Goal: Information Seeking & Learning: Compare options

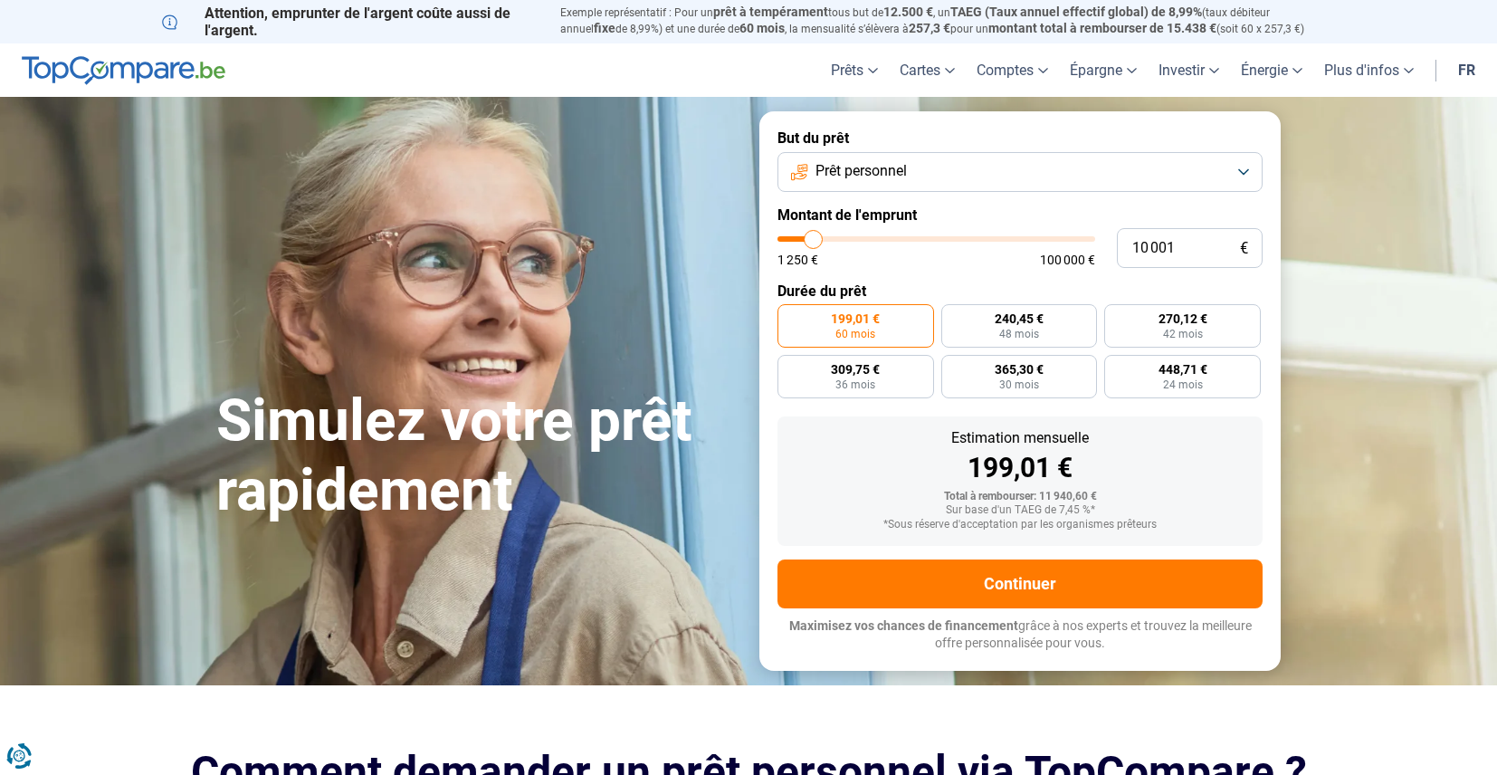
click at [949, 170] on button "Prêt personnel" at bounding box center [1019, 172] width 485 height 40
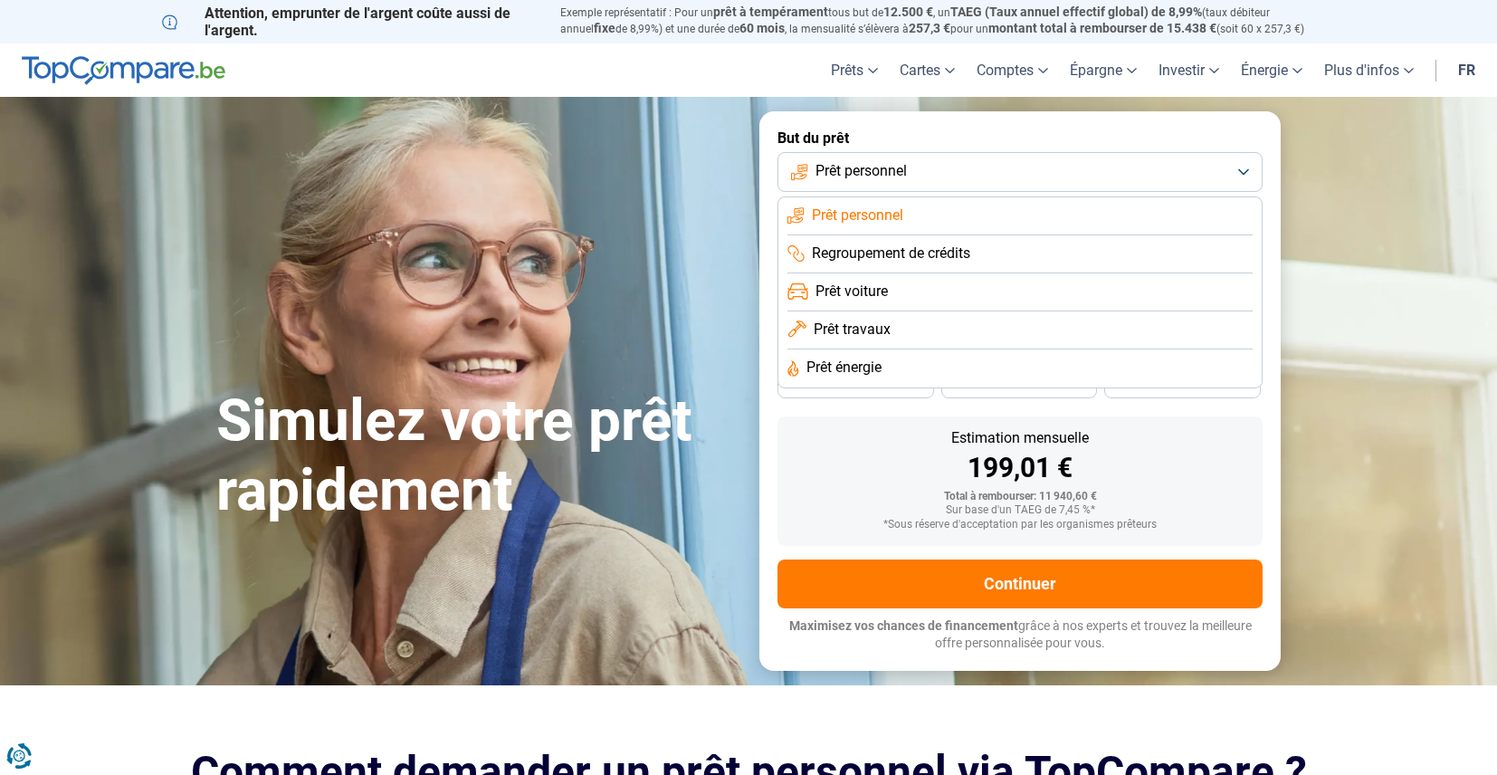
click at [891, 349] on li "Prêt travaux" at bounding box center [1019, 368] width 465 height 38
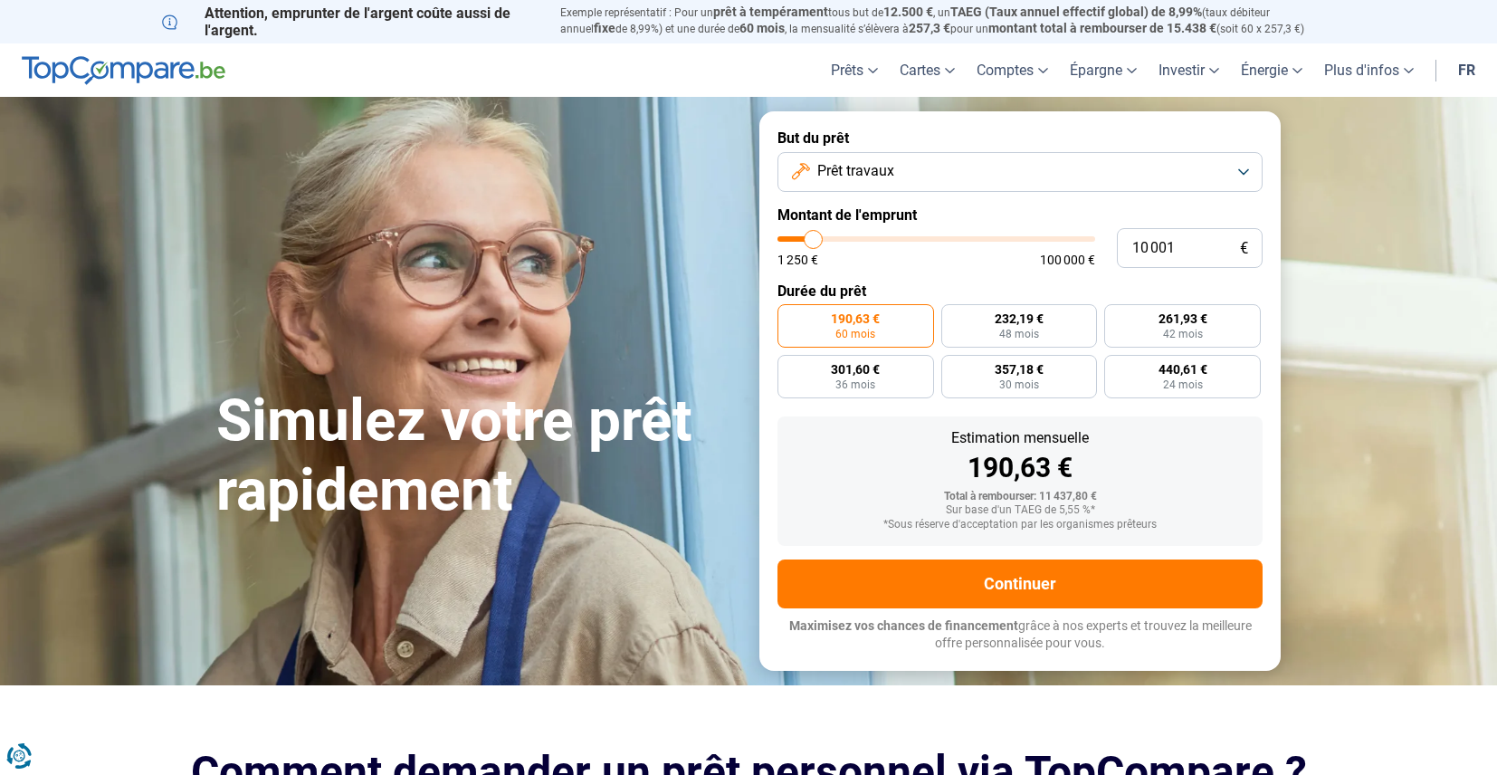
type input "9 750"
type input "9750"
type input "10 250"
type input "10250"
type input "10 500"
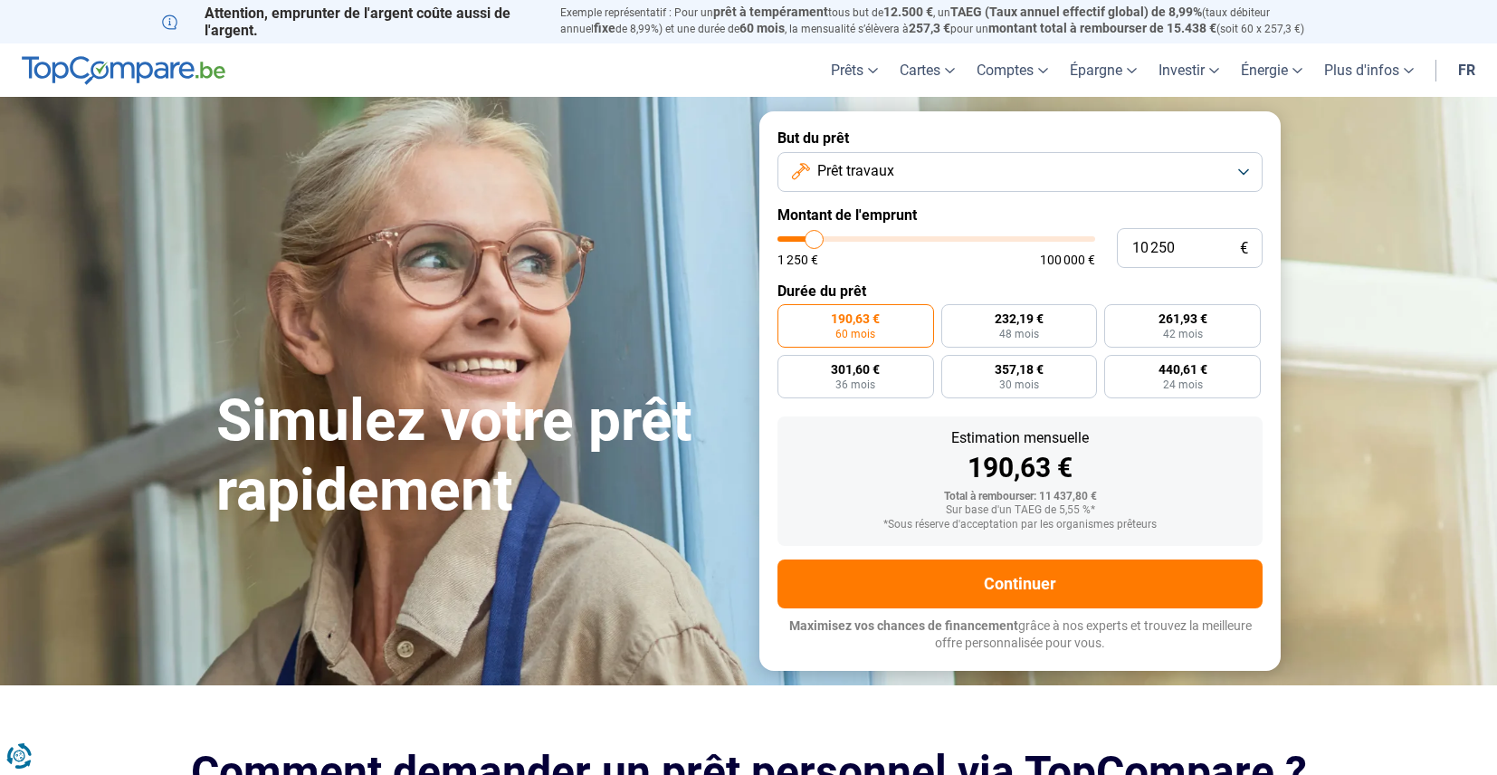
type input "10500"
type input "10 750"
type input "10750"
type input "11 000"
type input "11000"
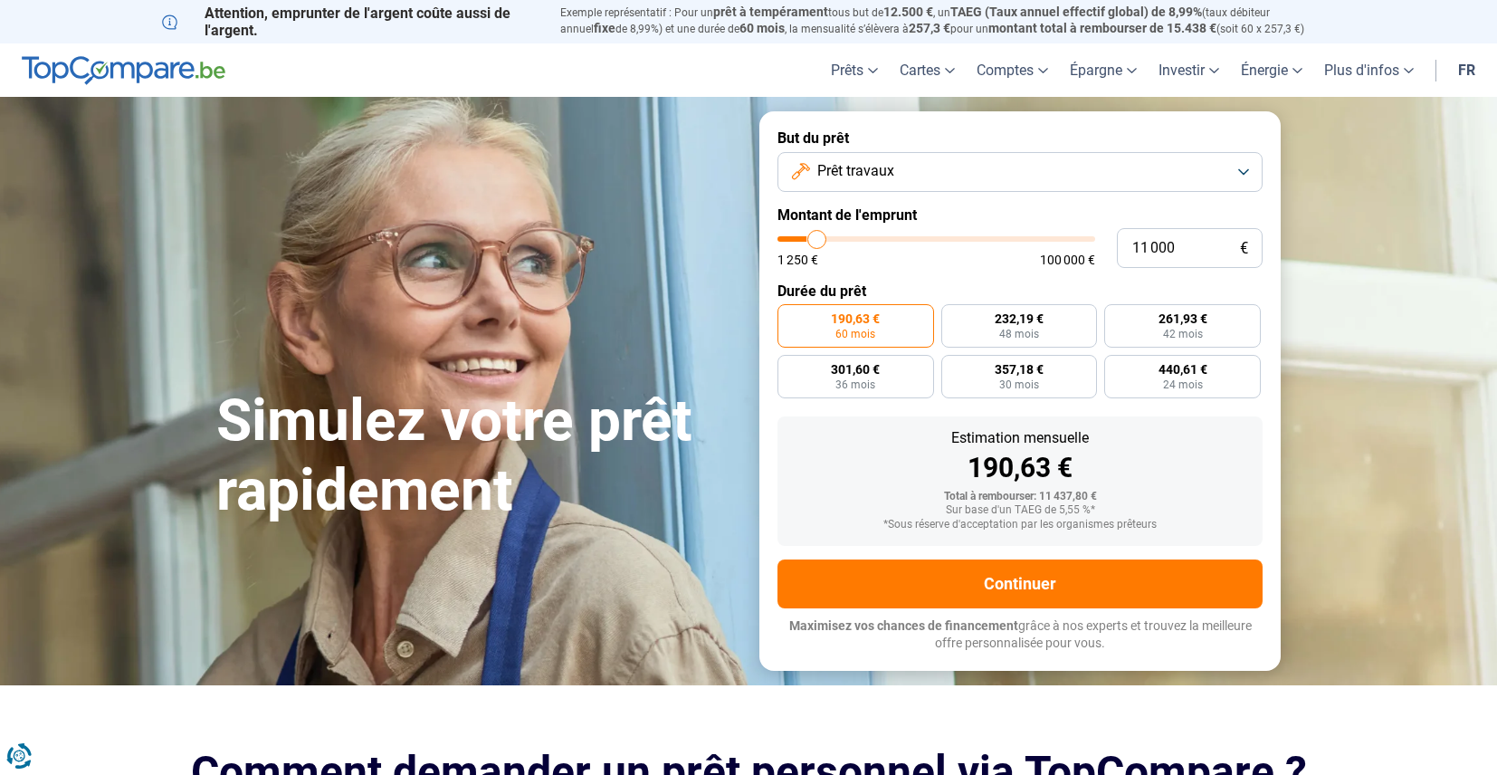
type input "11 250"
type input "11250"
type input "11 750"
type input "11750"
type input "12 000"
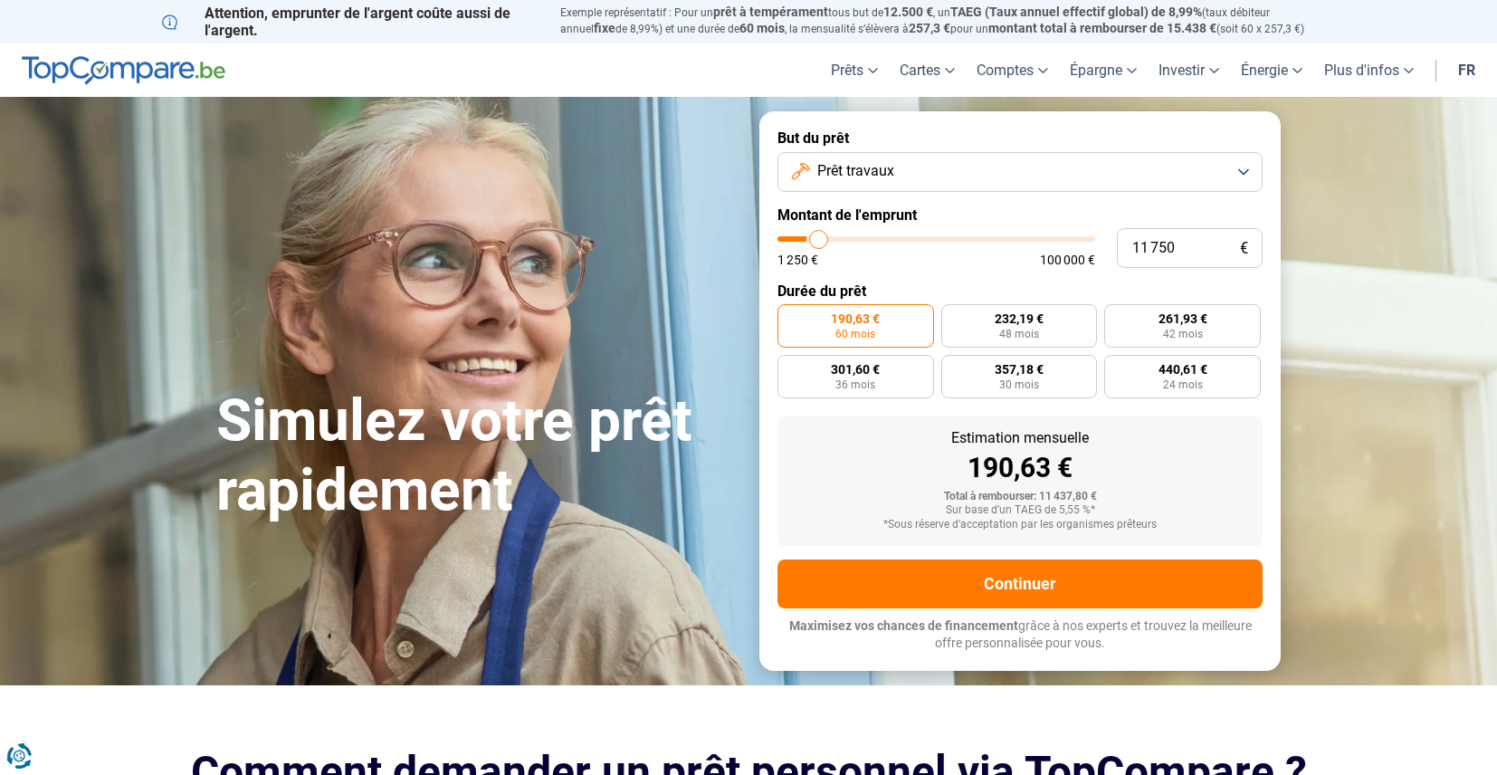
type input "12000"
type input "12 250"
type input "12250"
type input "12 500"
type input "12500"
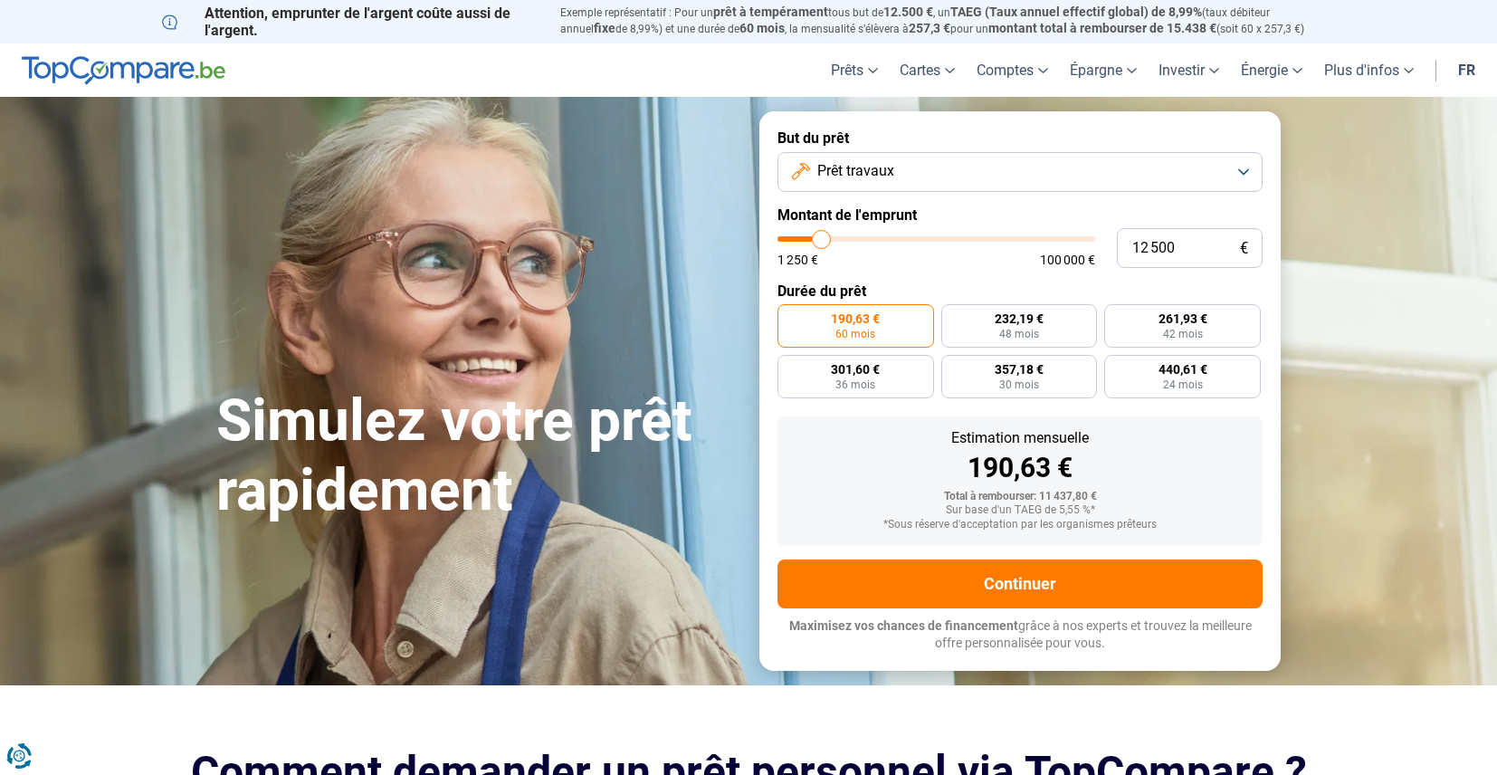
type input "13 250"
type input "13250"
type input "13 500"
type input "13500"
type input "13 750"
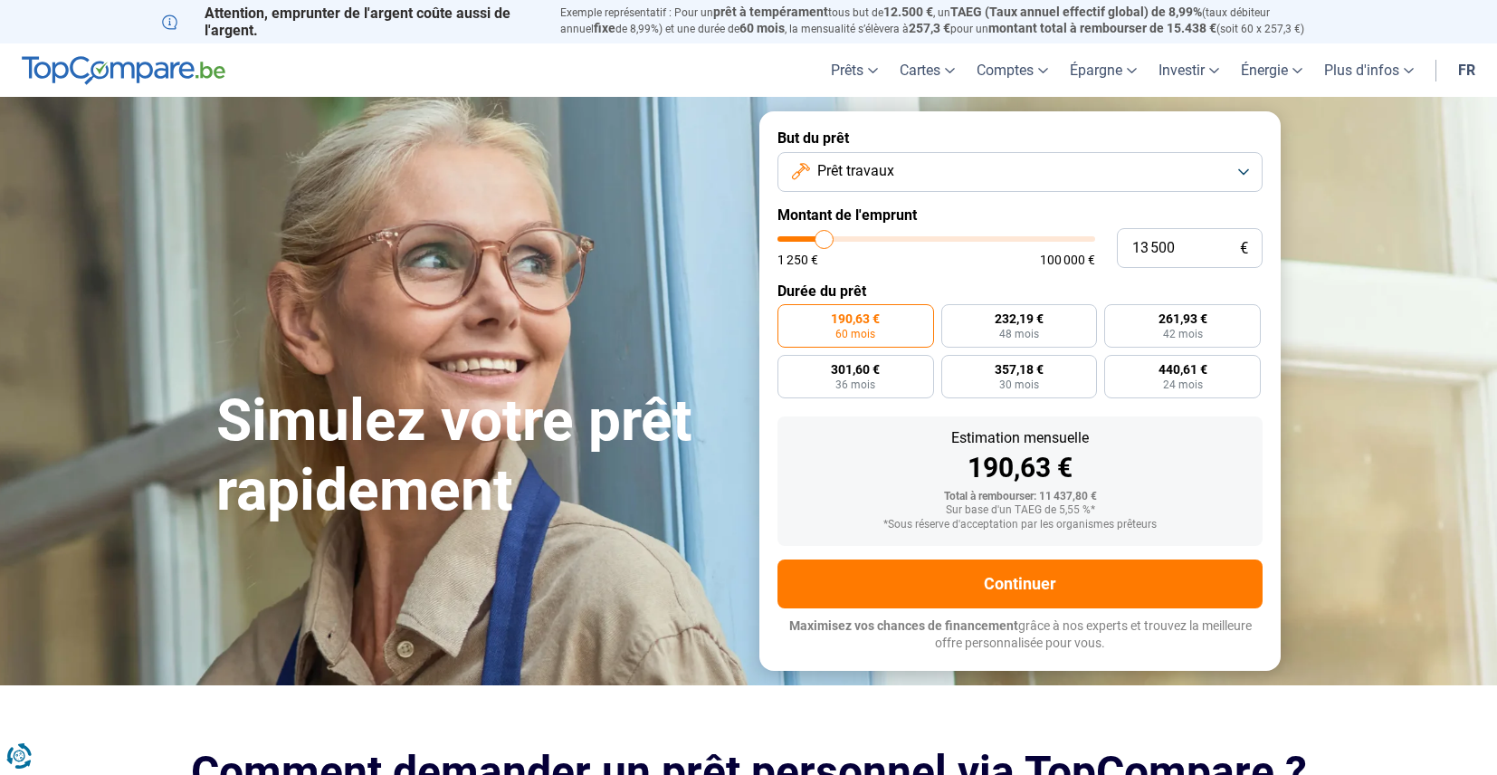
type input "13750"
type input "14 000"
type input "14000"
type input "14 250"
type input "14250"
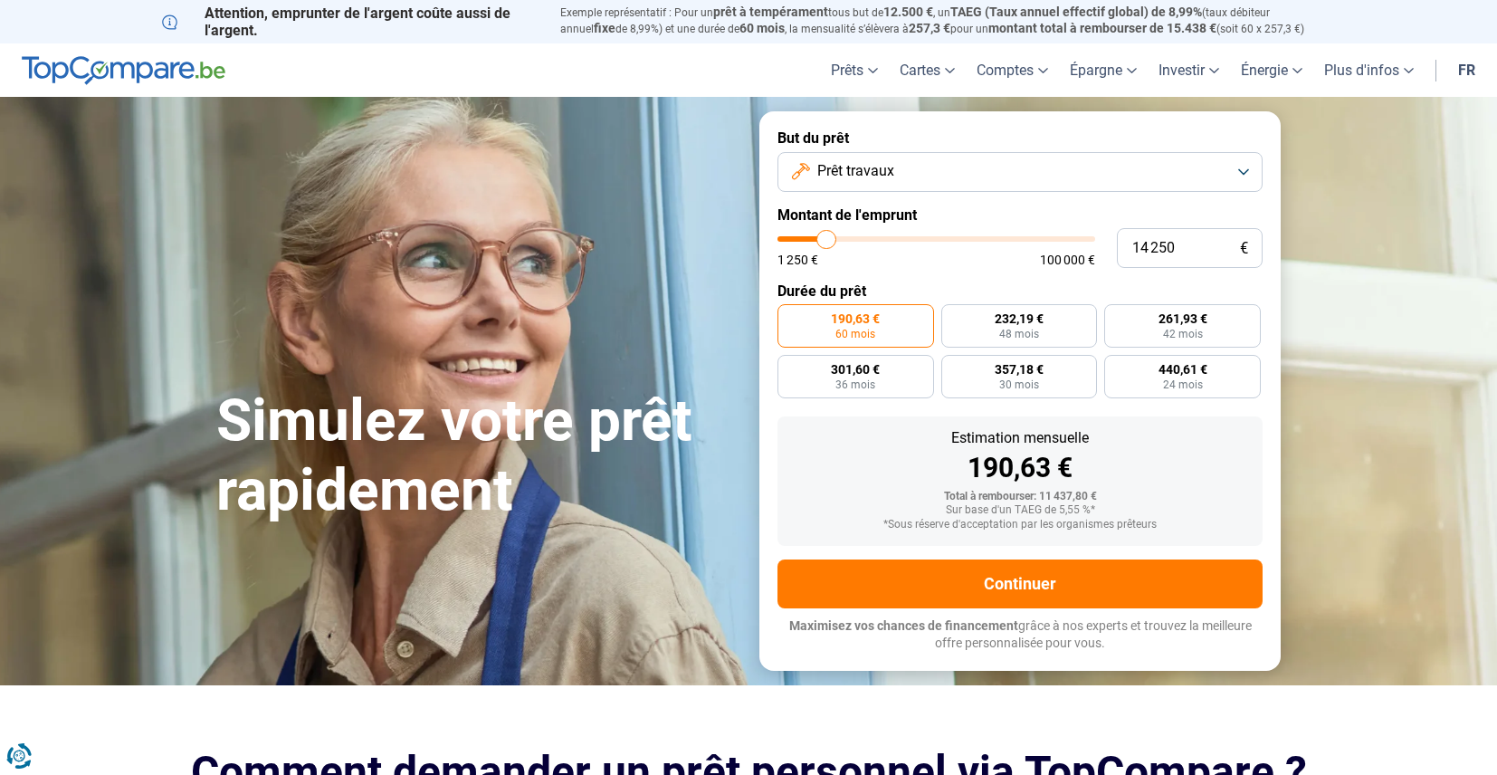
type input "14 750"
type input "14750"
type input "15 000"
type input "15000"
type input "15 250"
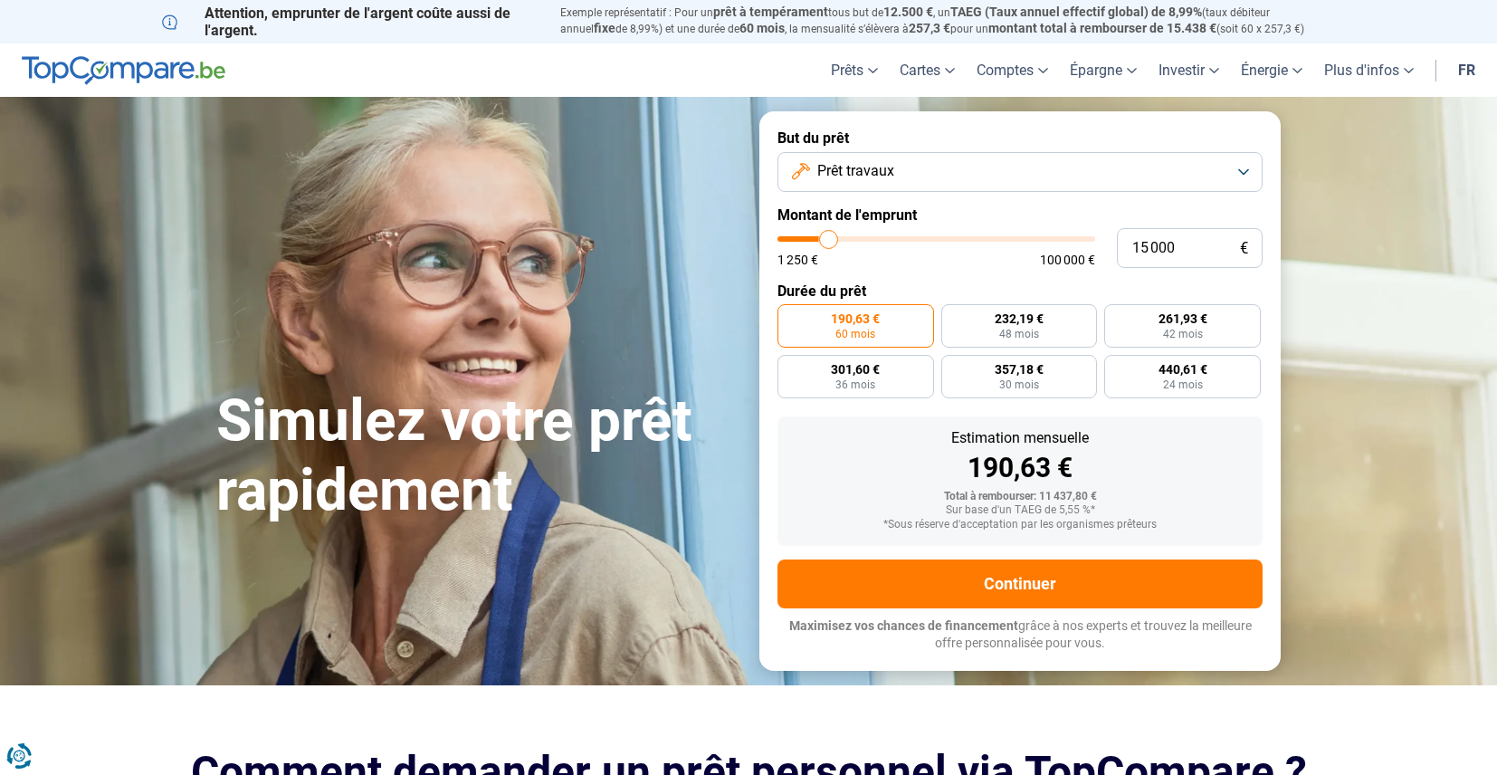
type input "15250"
type input "15 500"
type input "15500"
type input "15 750"
type input "15750"
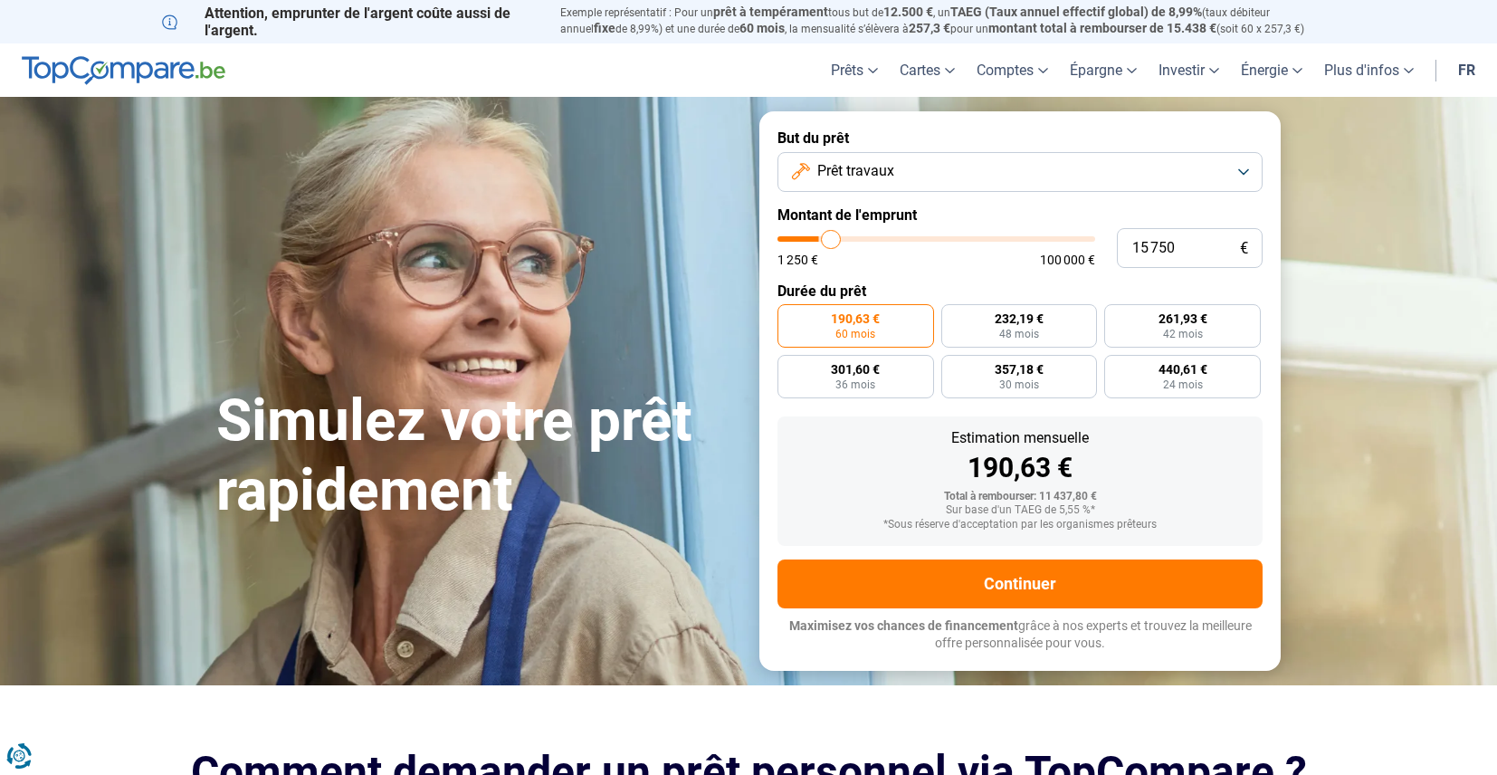
type input "16 750"
type input "16750"
type input "18 000"
type input "18000"
type input "18 250"
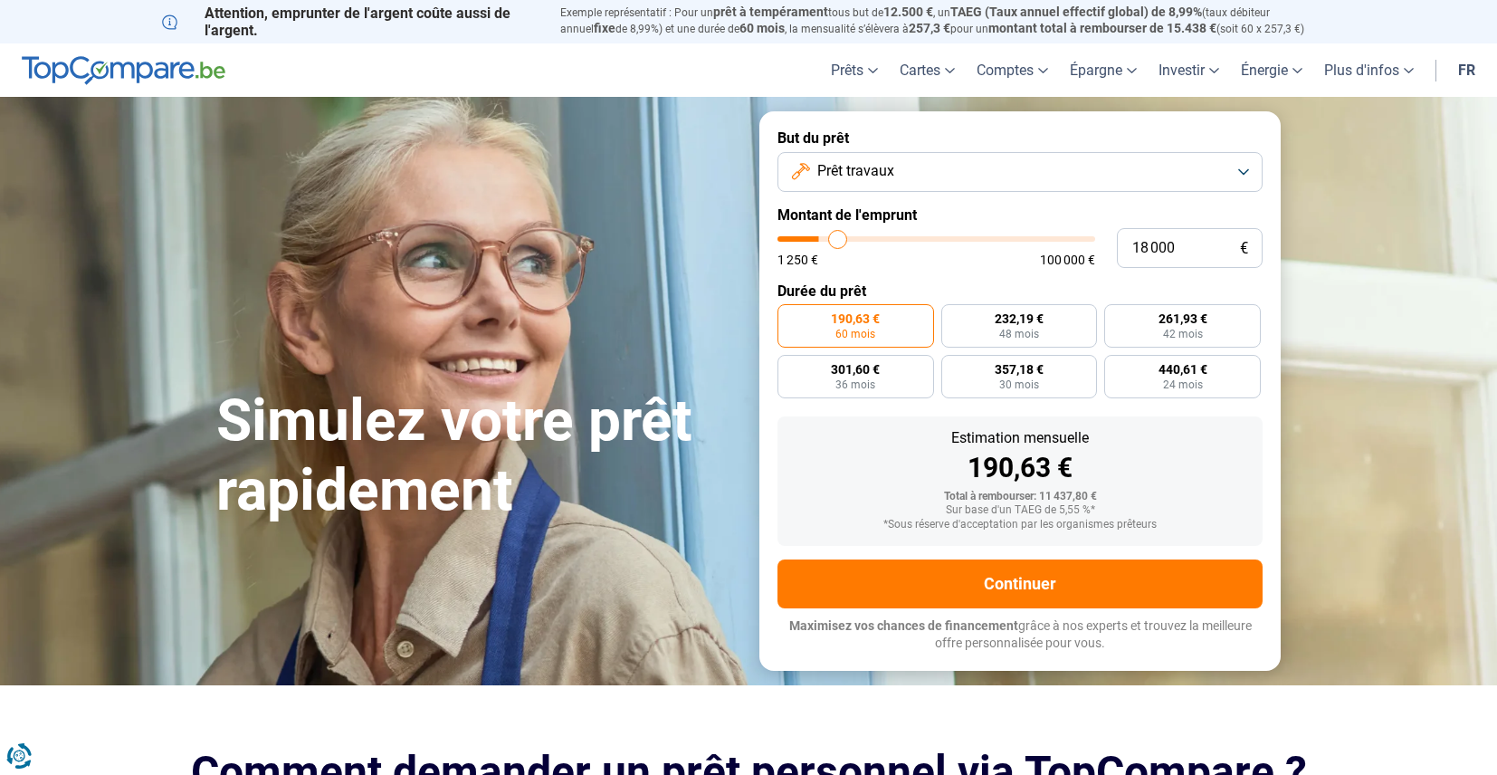
type input "18250"
type input "18 500"
type input "18500"
type input "18 750"
type input "18750"
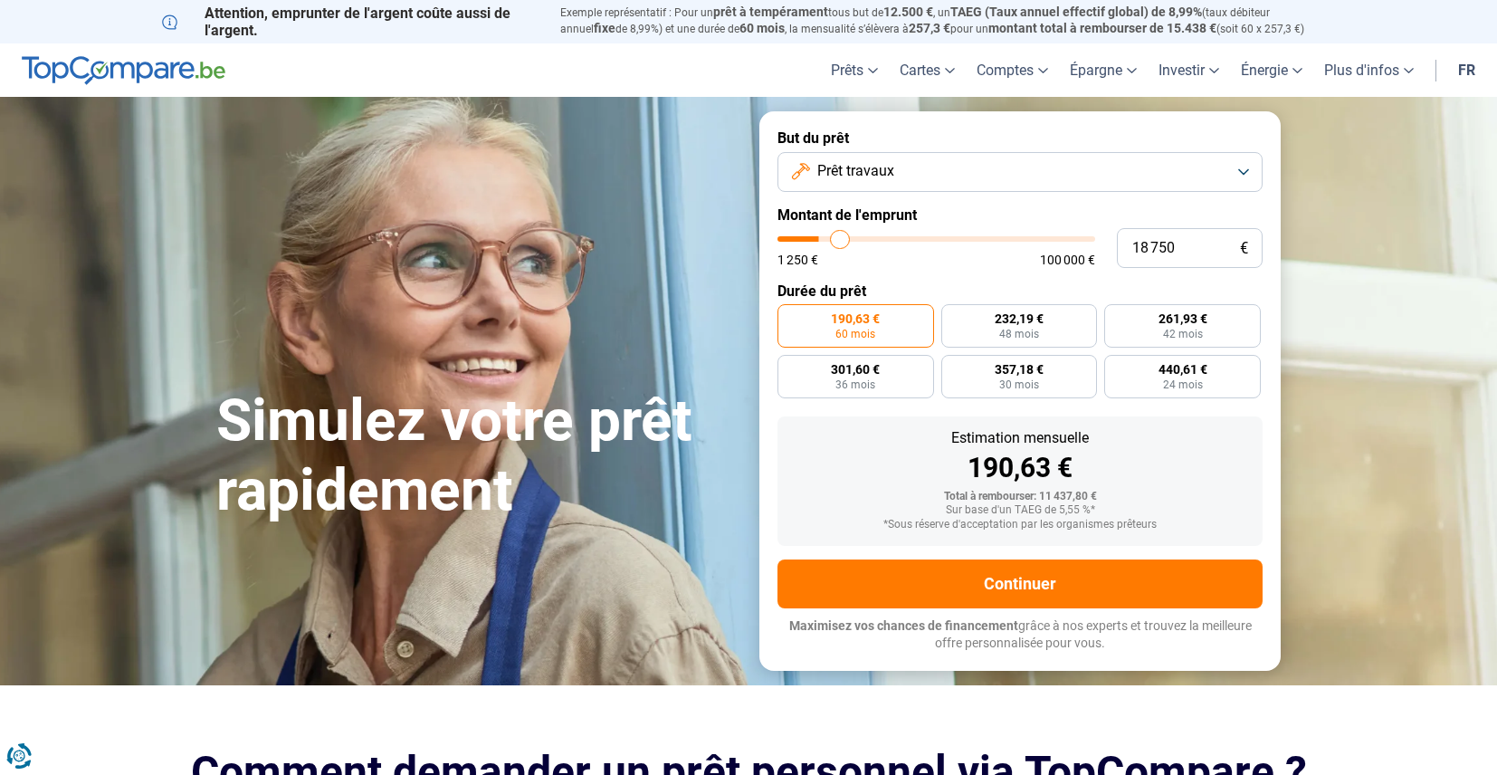
type input "19 250"
type input "19250"
type input "19 500"
type input "19500"
type input "19 750"
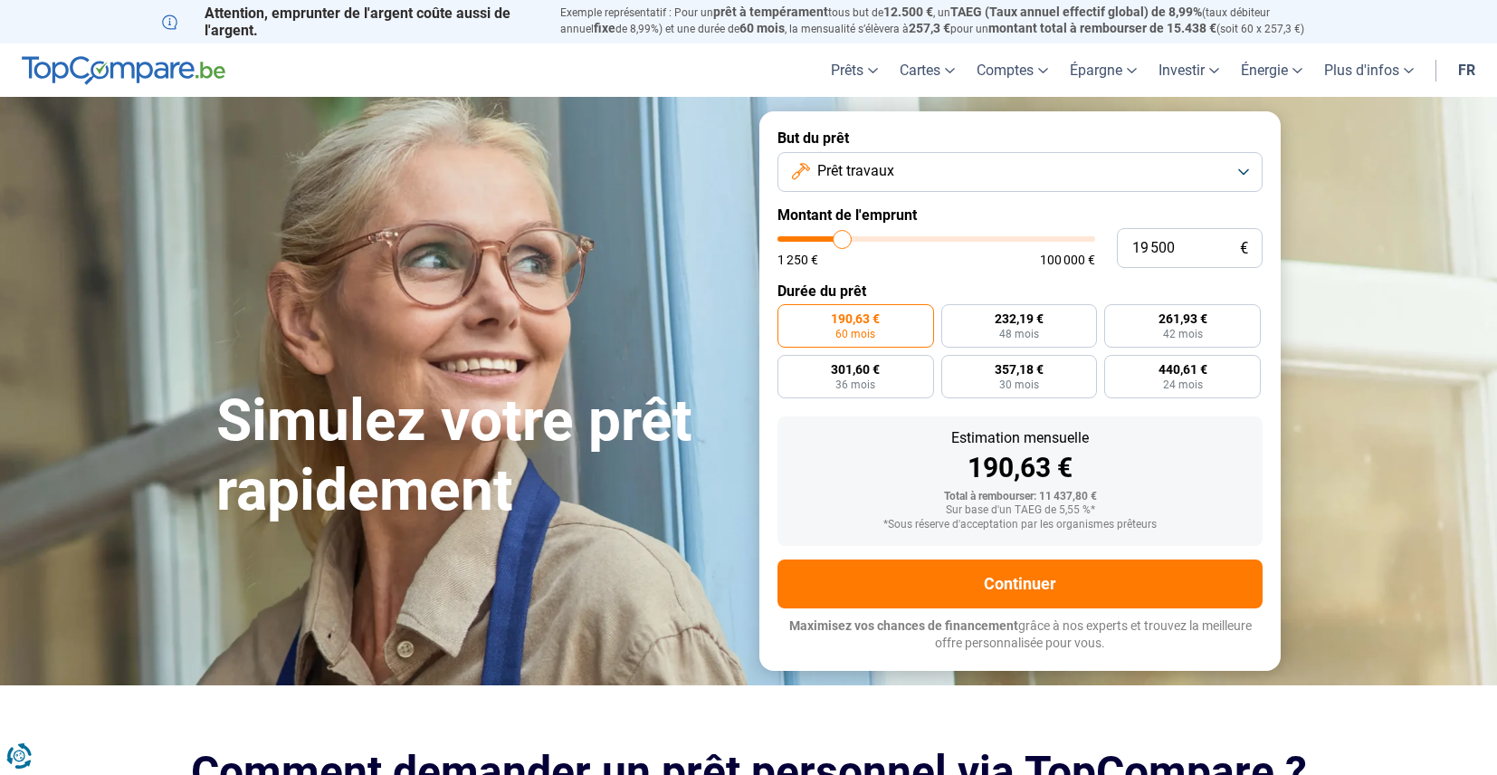
type input "19750"
type input "20 500"
type input "20500"
type input "20 750"
type input "20750"
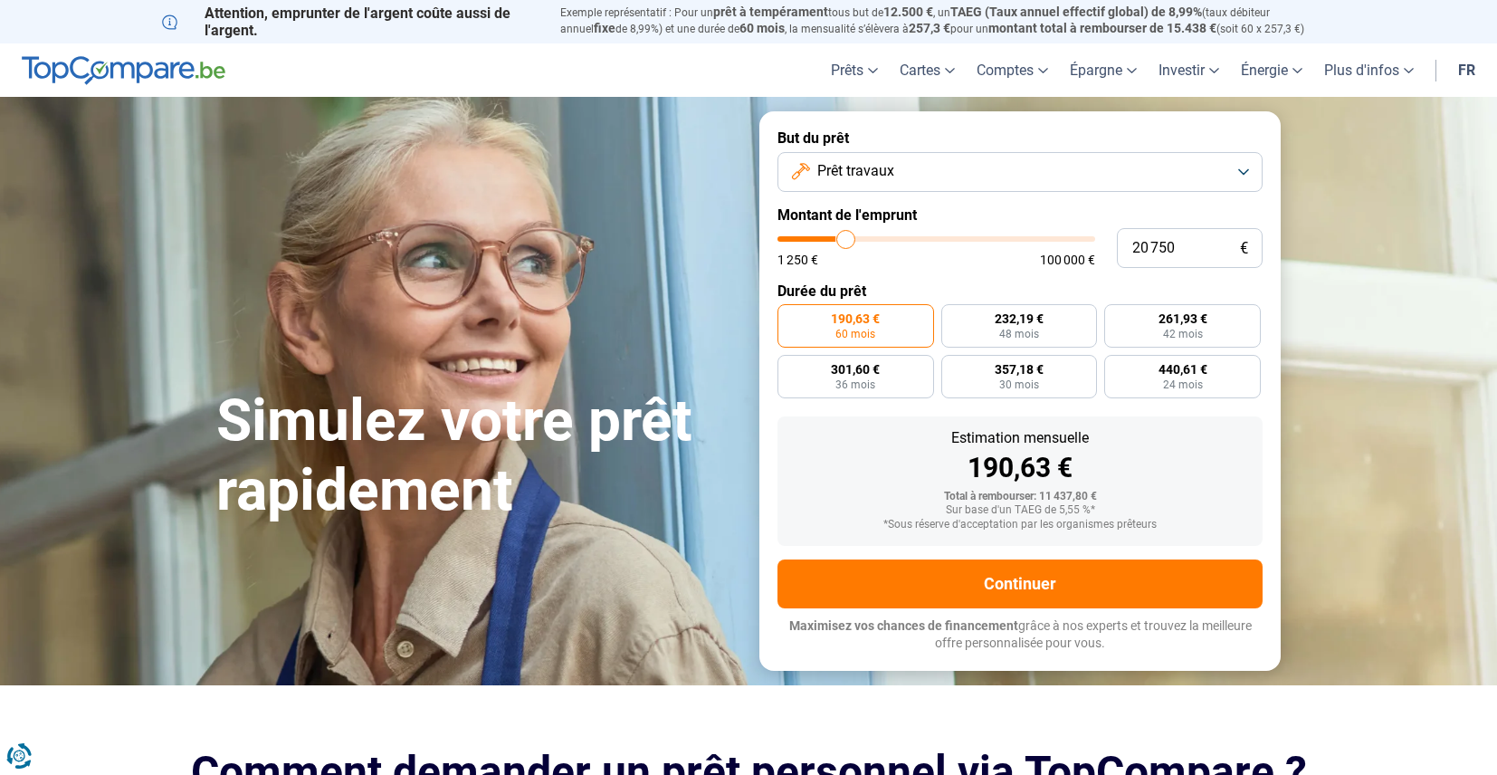
type input "21 000"
type input "21000"
type input "21 250"
type input "21250"
type input "21 500"
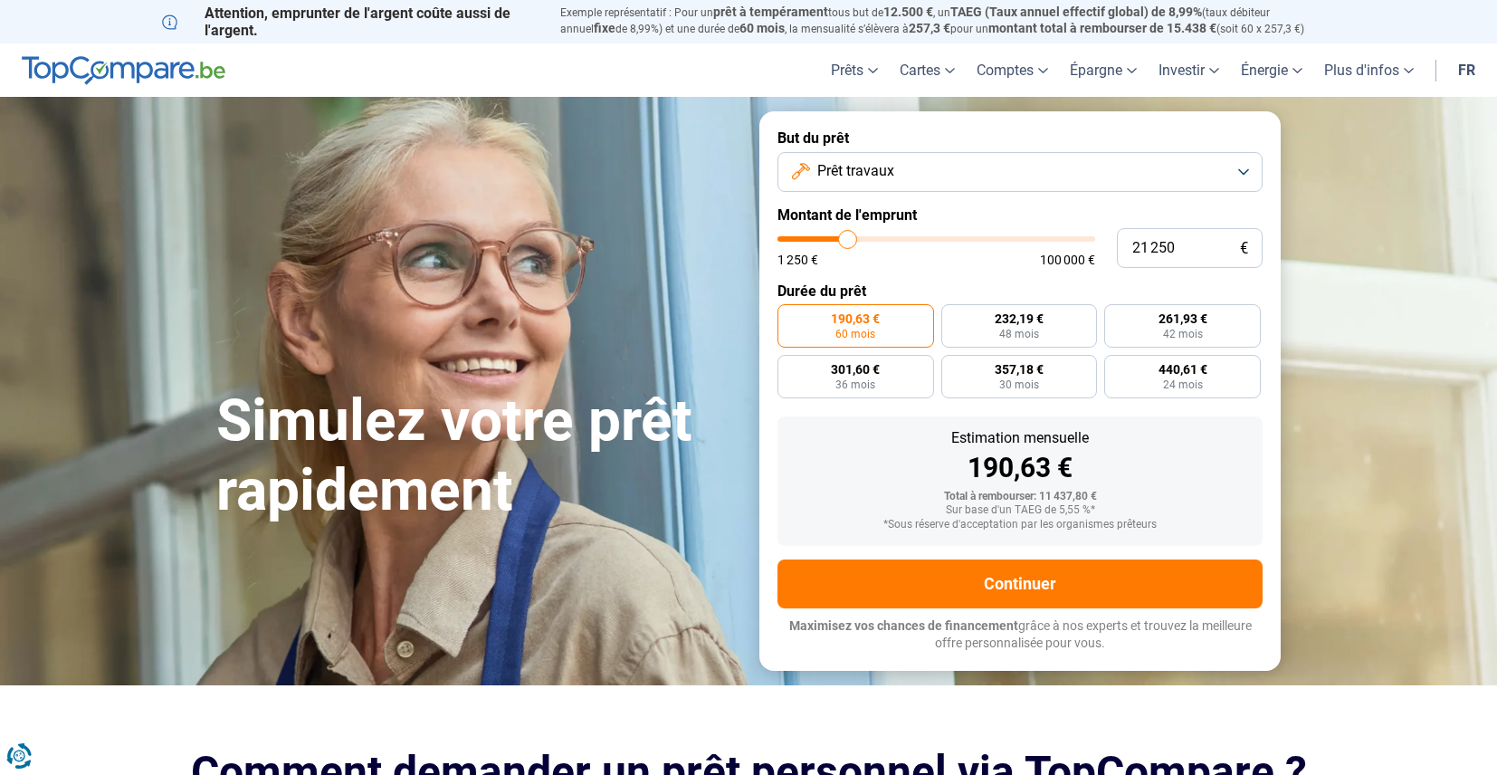
type input "21500"
type input "22 000"
type input "22000"
type input "22 250"
type input "22250"
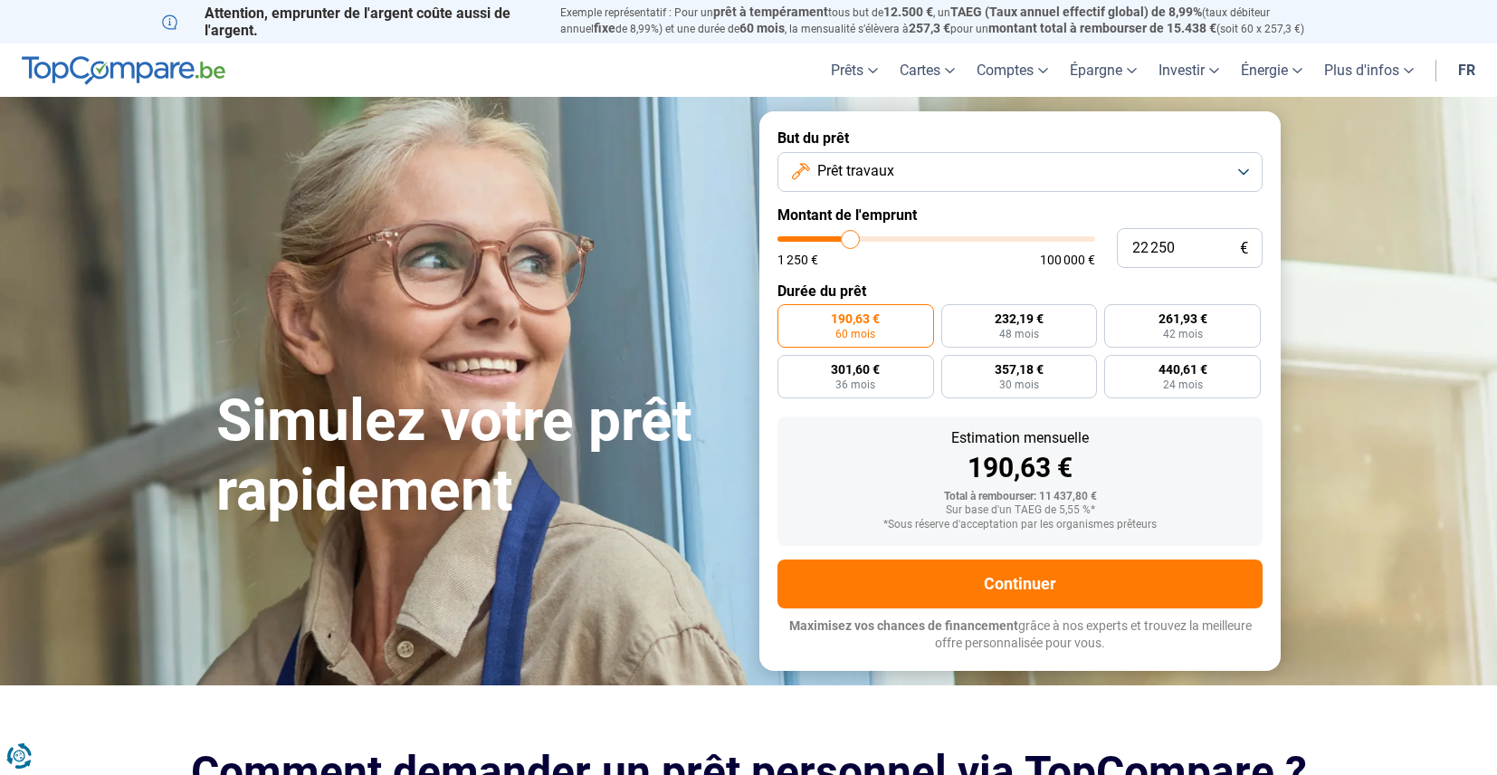
type input "22 500"
type input "22500"
type input "22 750"
type input "22750"
type input "23 500"
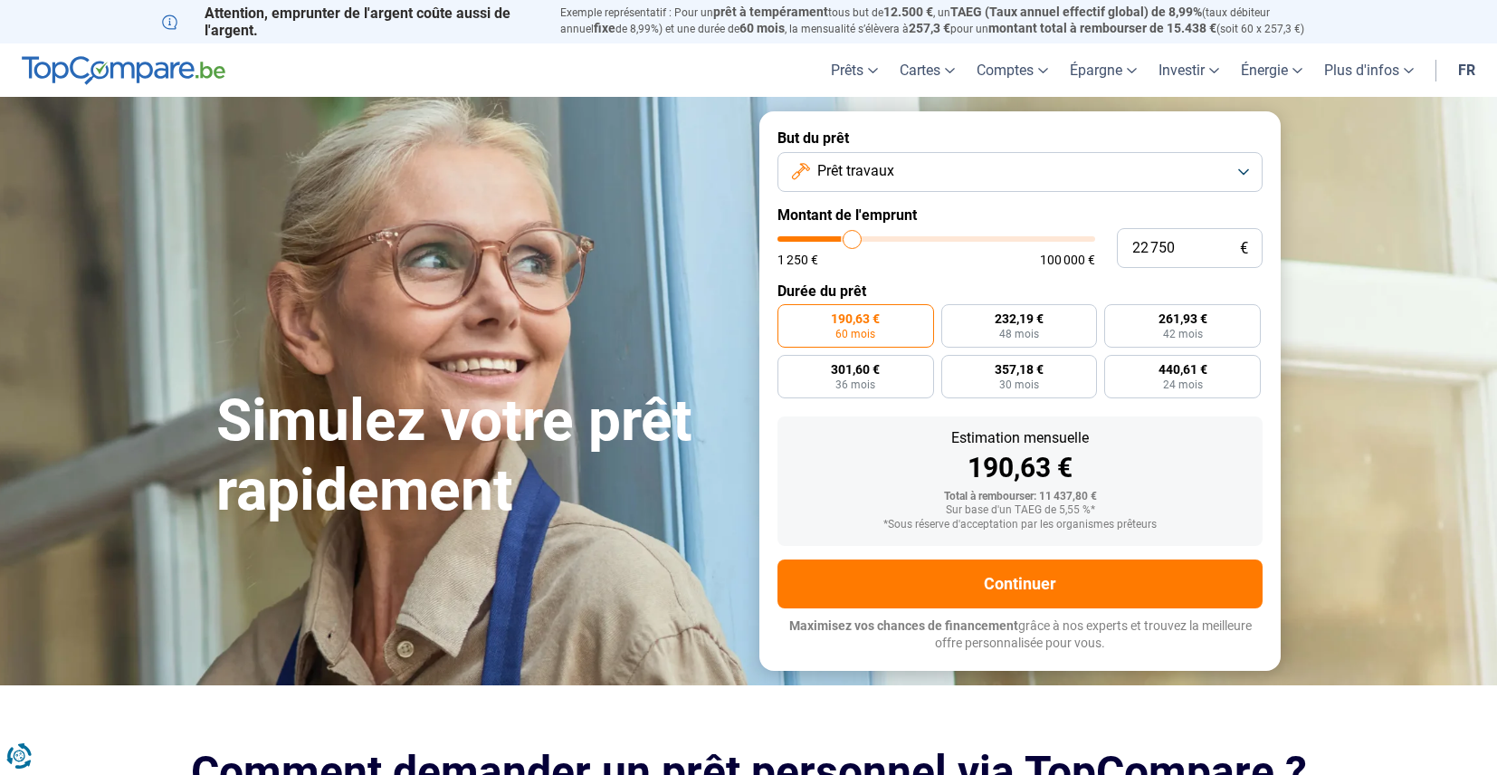
type input "23500"
type input "24 000"
type input "24000"
type input "24 250"
type input "24250"
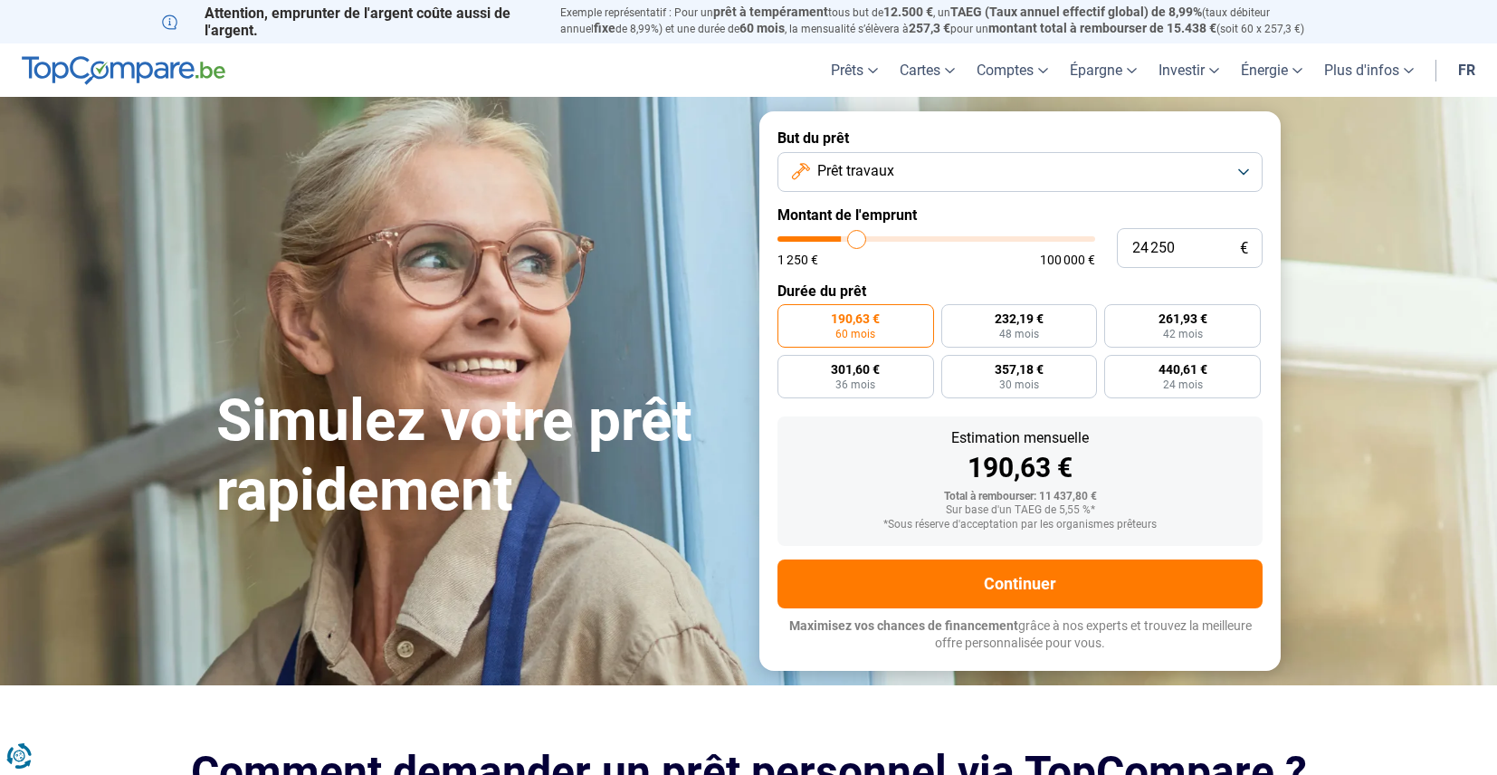
type input "24 500"
type input "24500"
type input "25 000"
type input "25000"
type input "25 250"
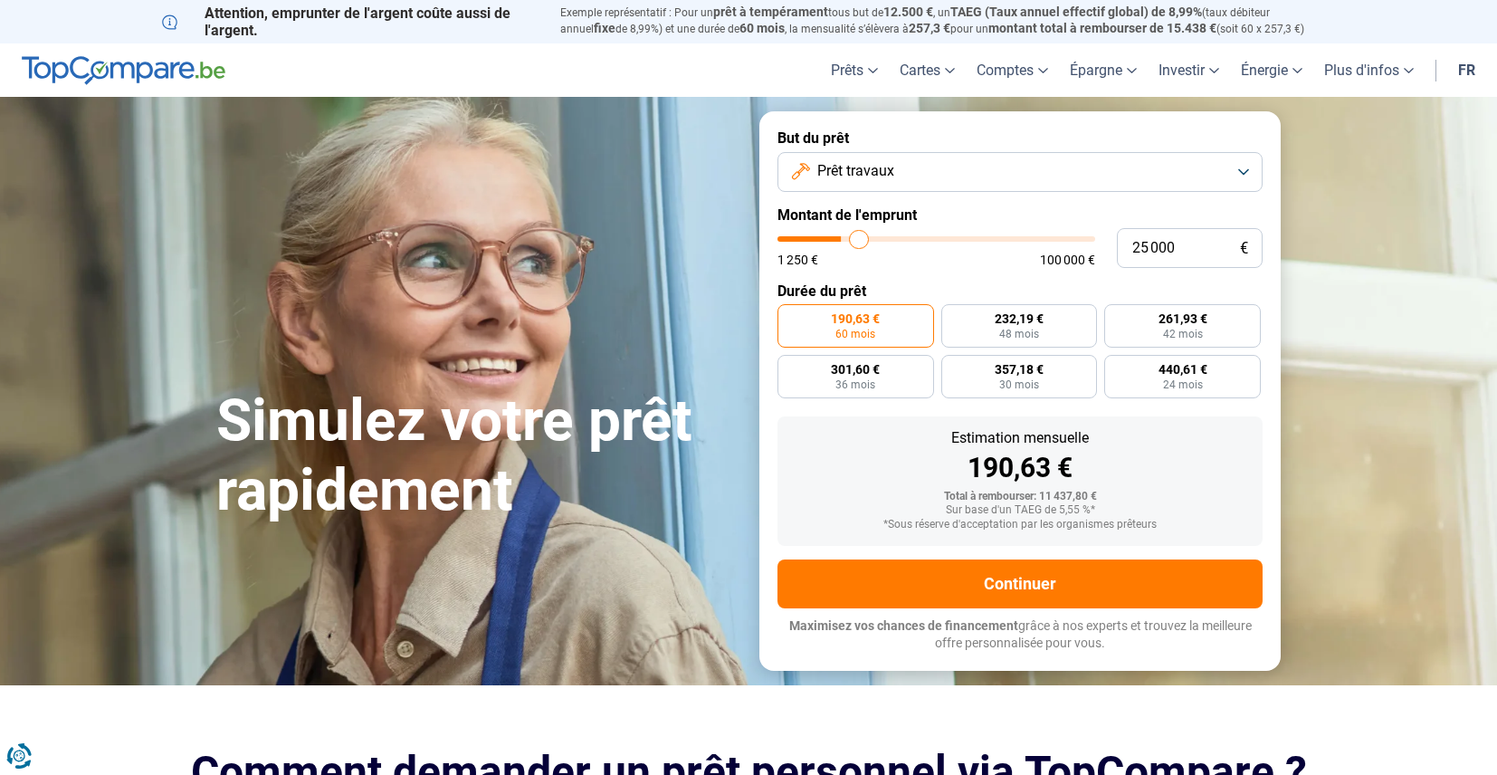
type input "25250"
type input "25 500"
type input "25500"
type input "25 750"
type input "25750"
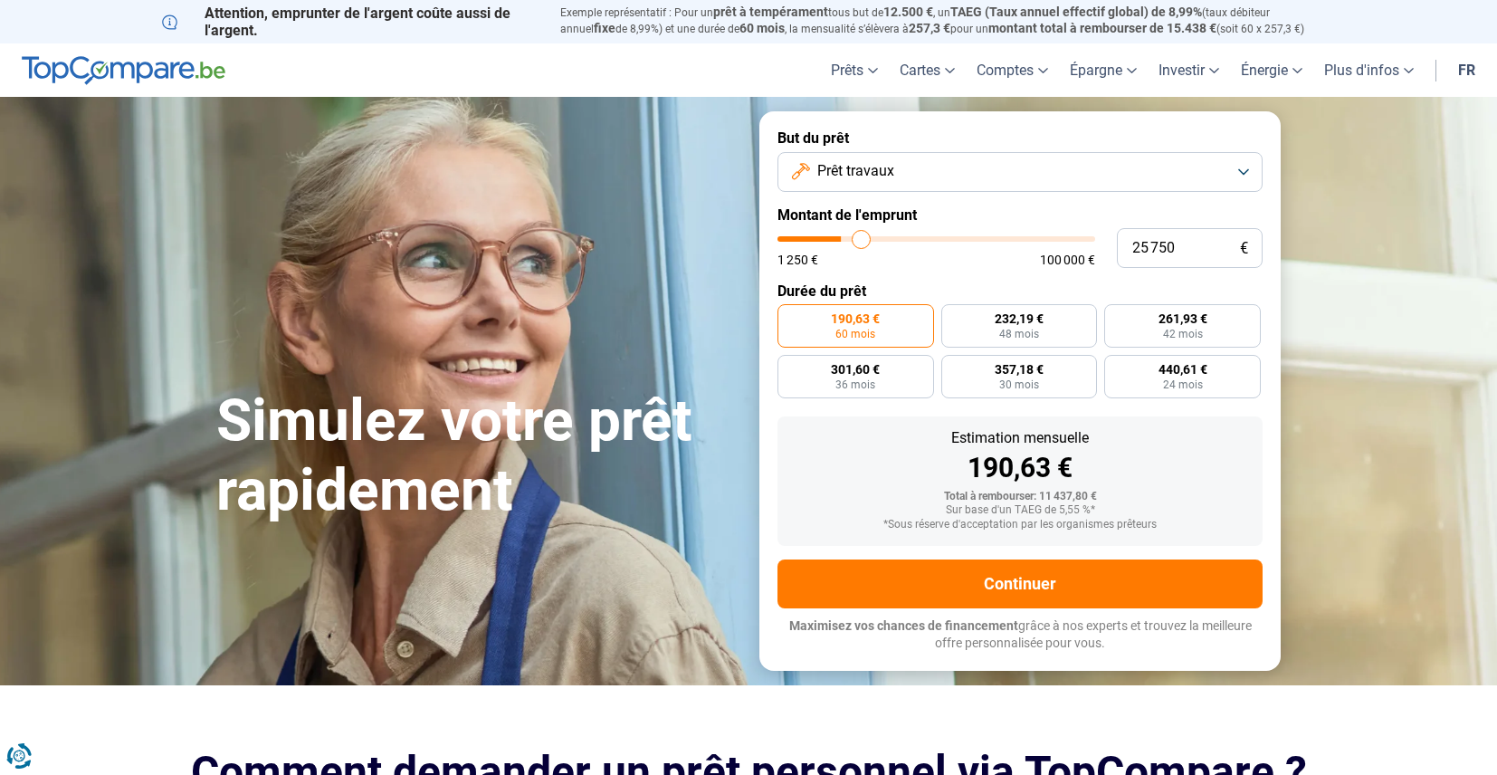
type input "26 000"
type input "26000"
type input "26 500"
type input "26500"
type input "26 750"
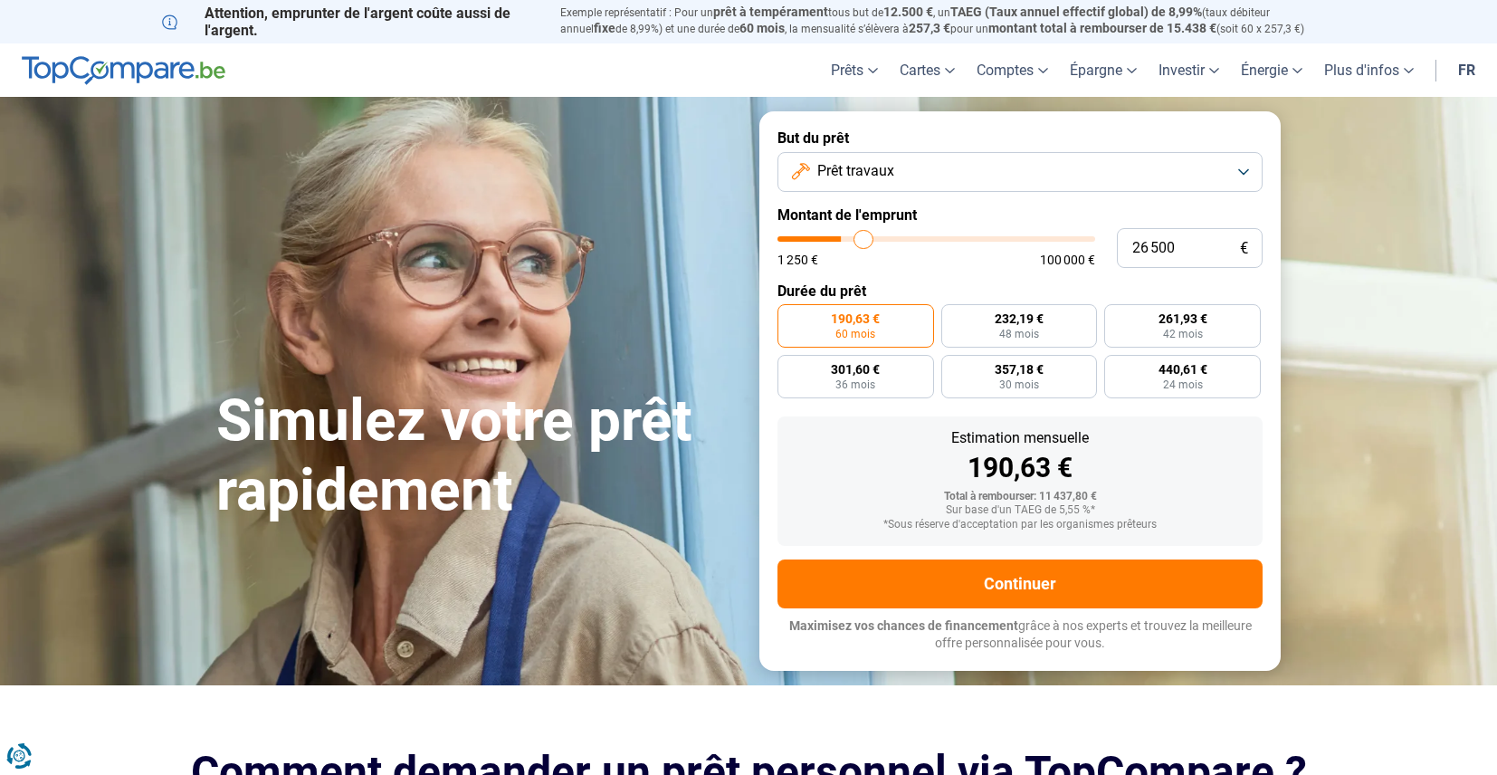
type input "26750"
type input "27 250"
type input "27250"
type input "27 500"
type input "27500"
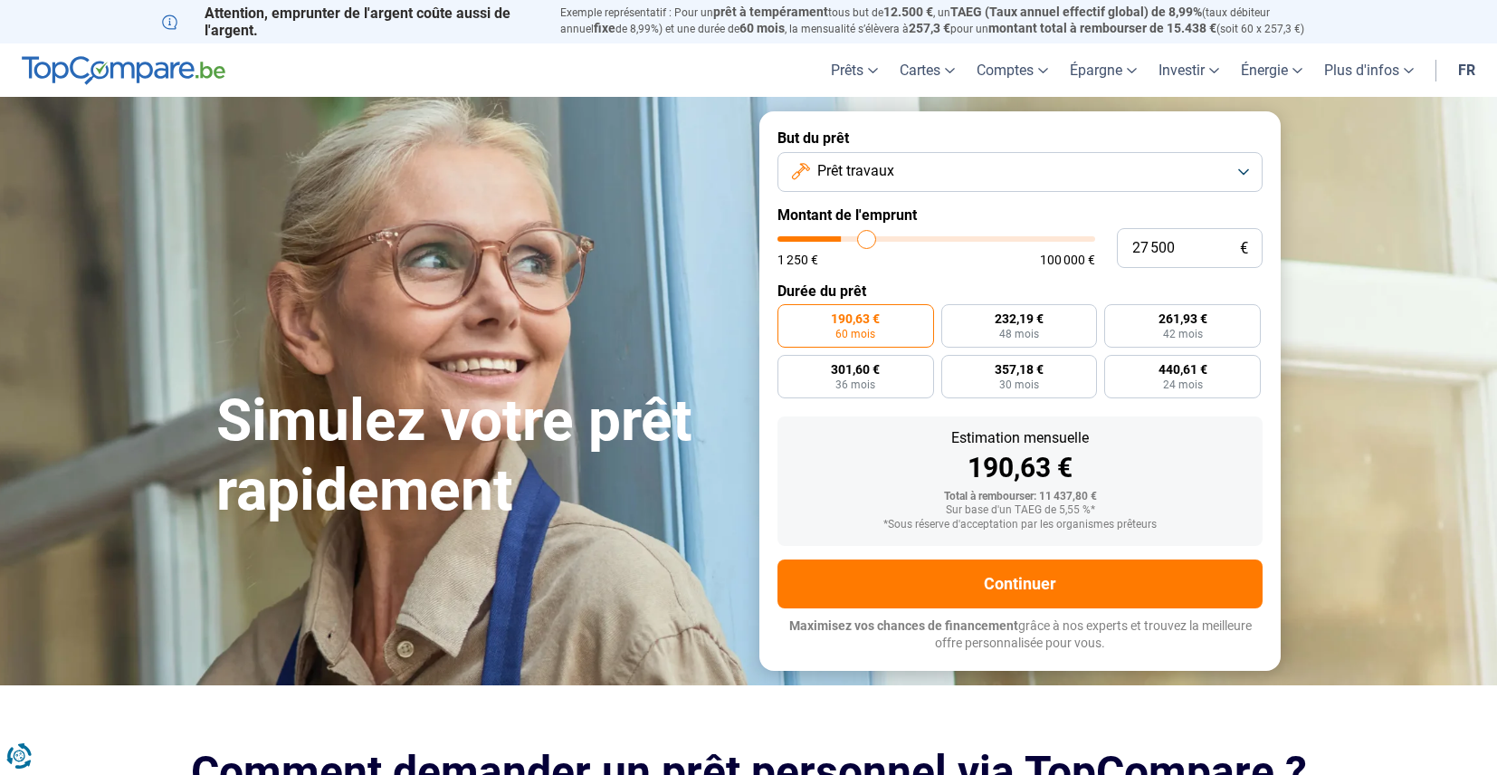
type input "28 000"
type input "28000"
type input "28 250"
type input "28250"
type input "28 500"
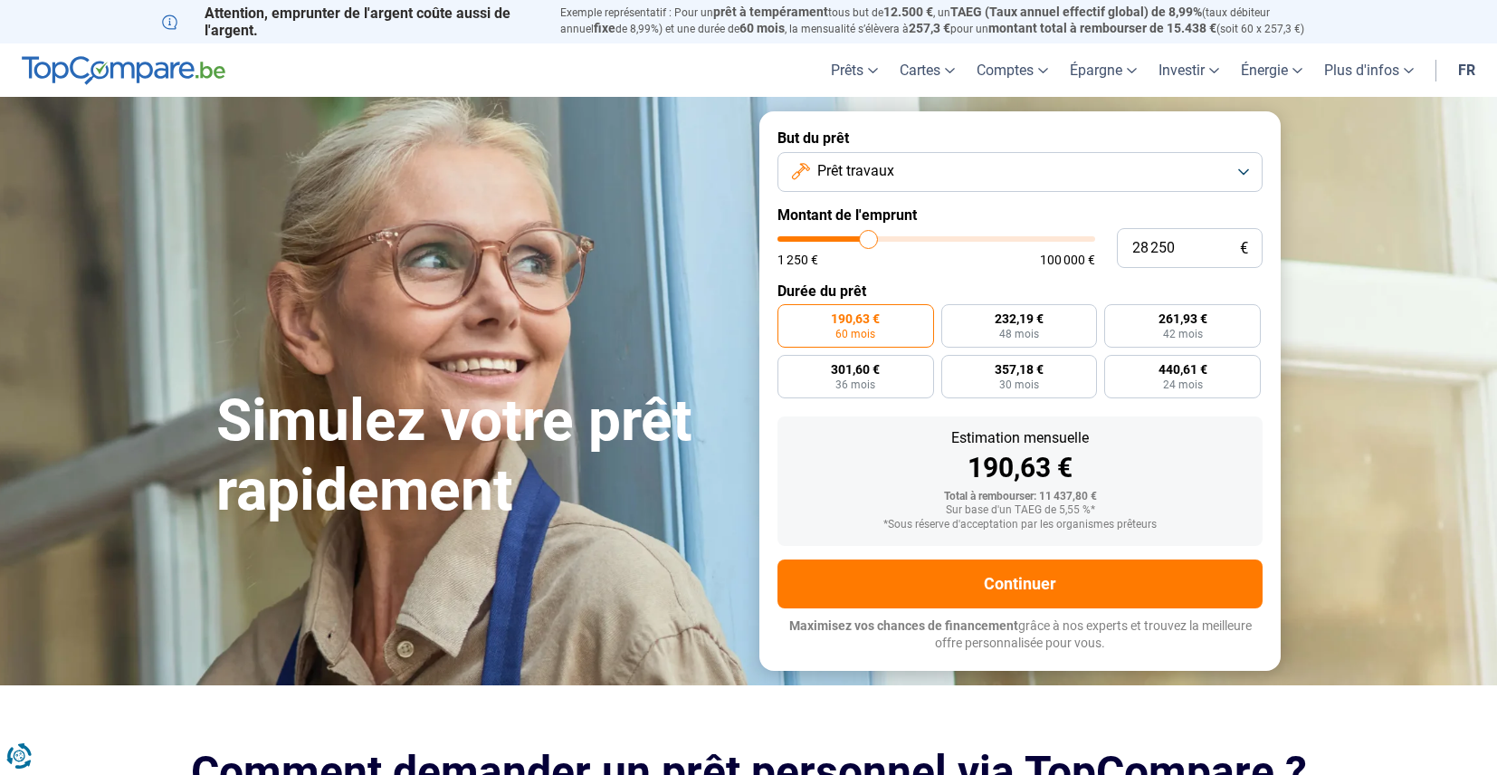
type input "28500"
type input "28 750"
type input "28750"
type input "29 000"
type input "29000"
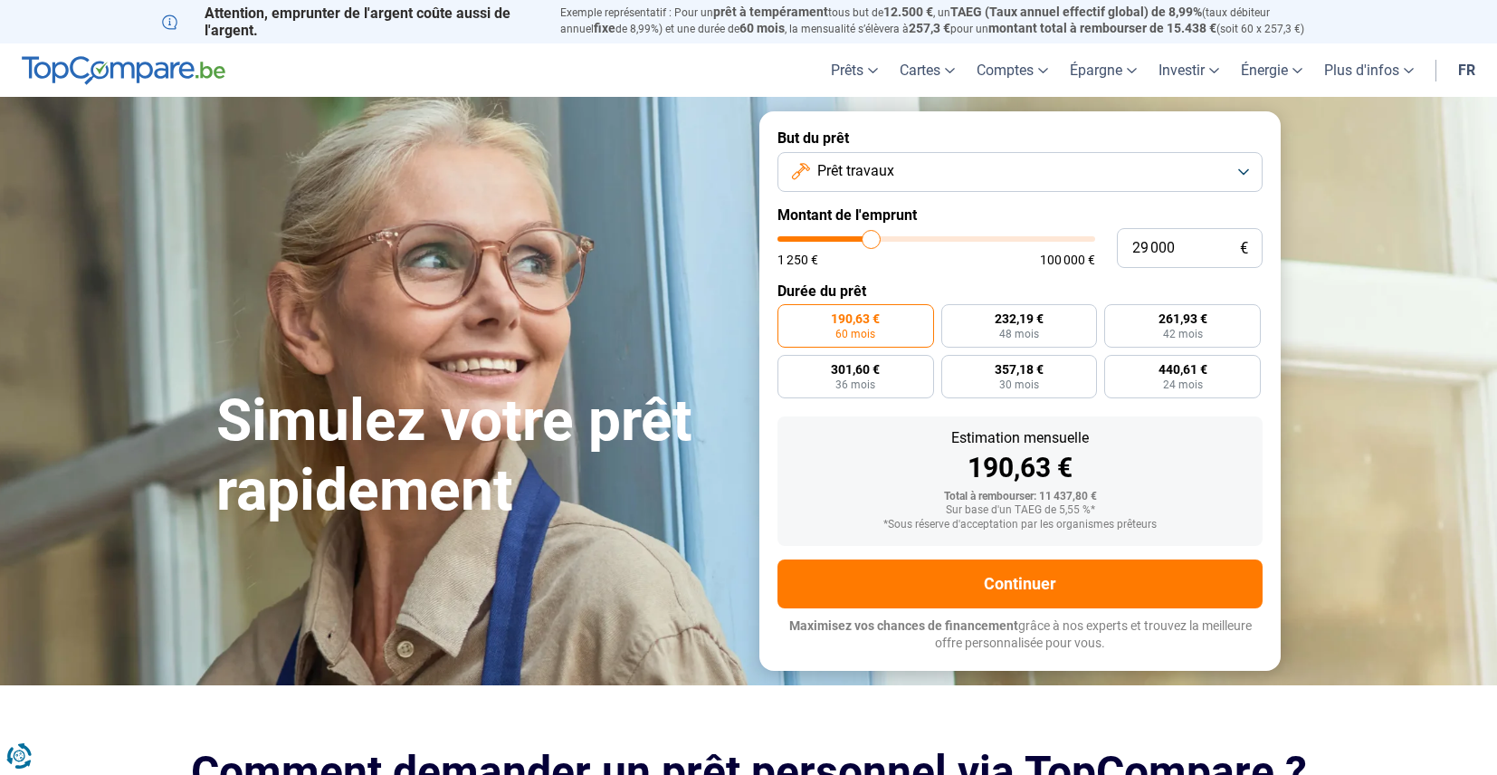
type input "29 500"
type input "29500"
type input "29 750"
type input "29750"
type input "30 000"
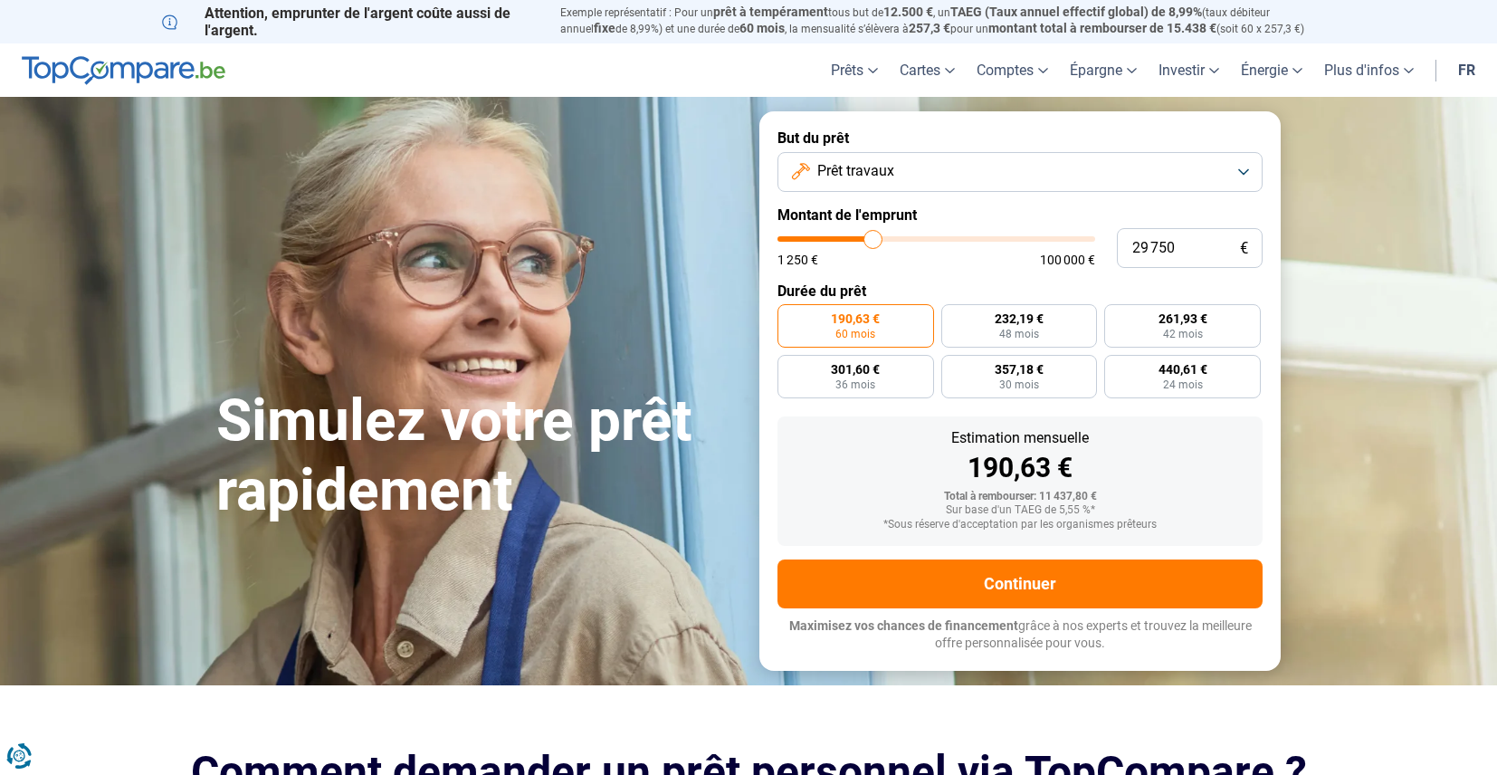
type input "30000"
type input "30 250"
type input "30250"
type input "30 500"
type input "30500"
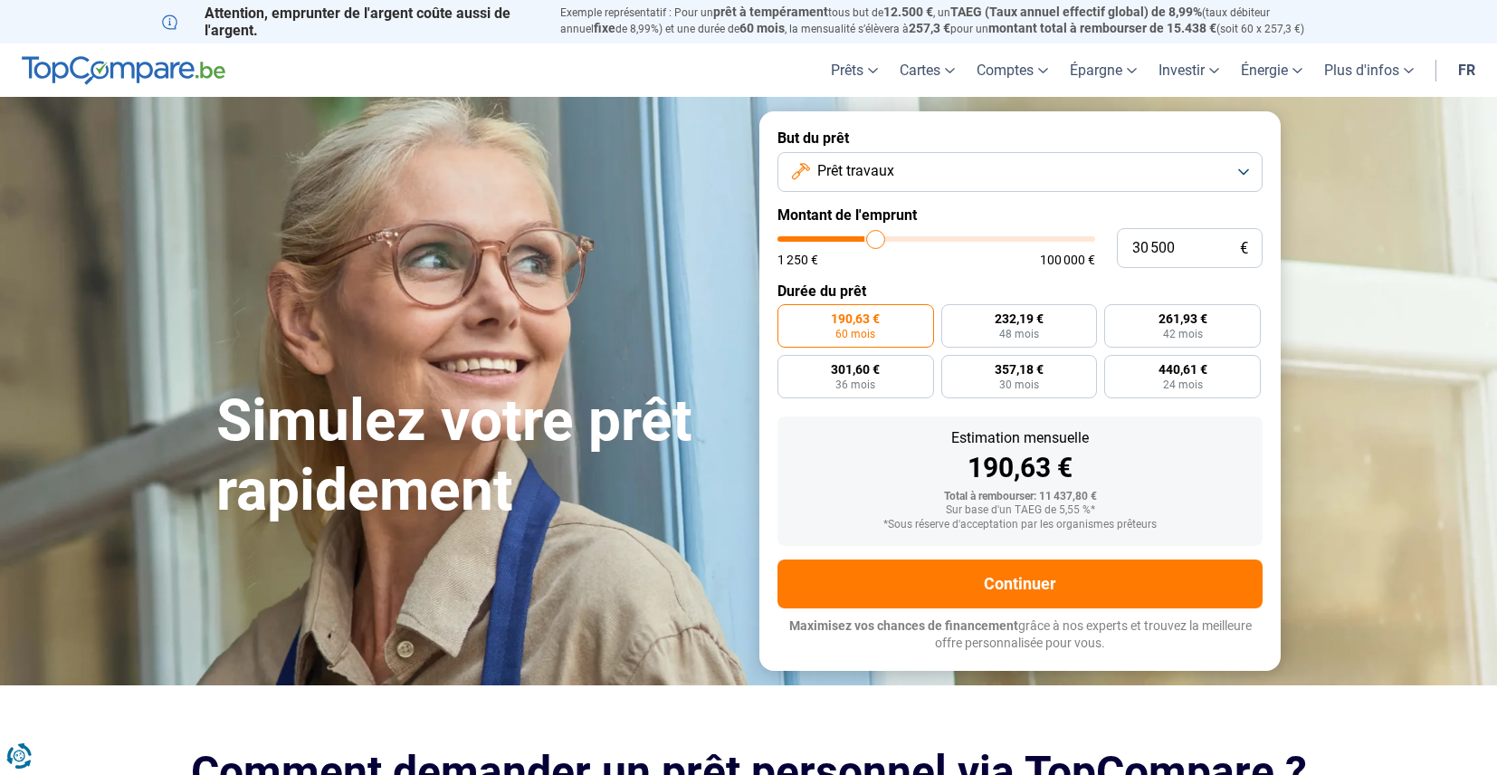
type input "31 000"
type input "31000"
type input "31 250"
type input "31250"
type input "31 500"
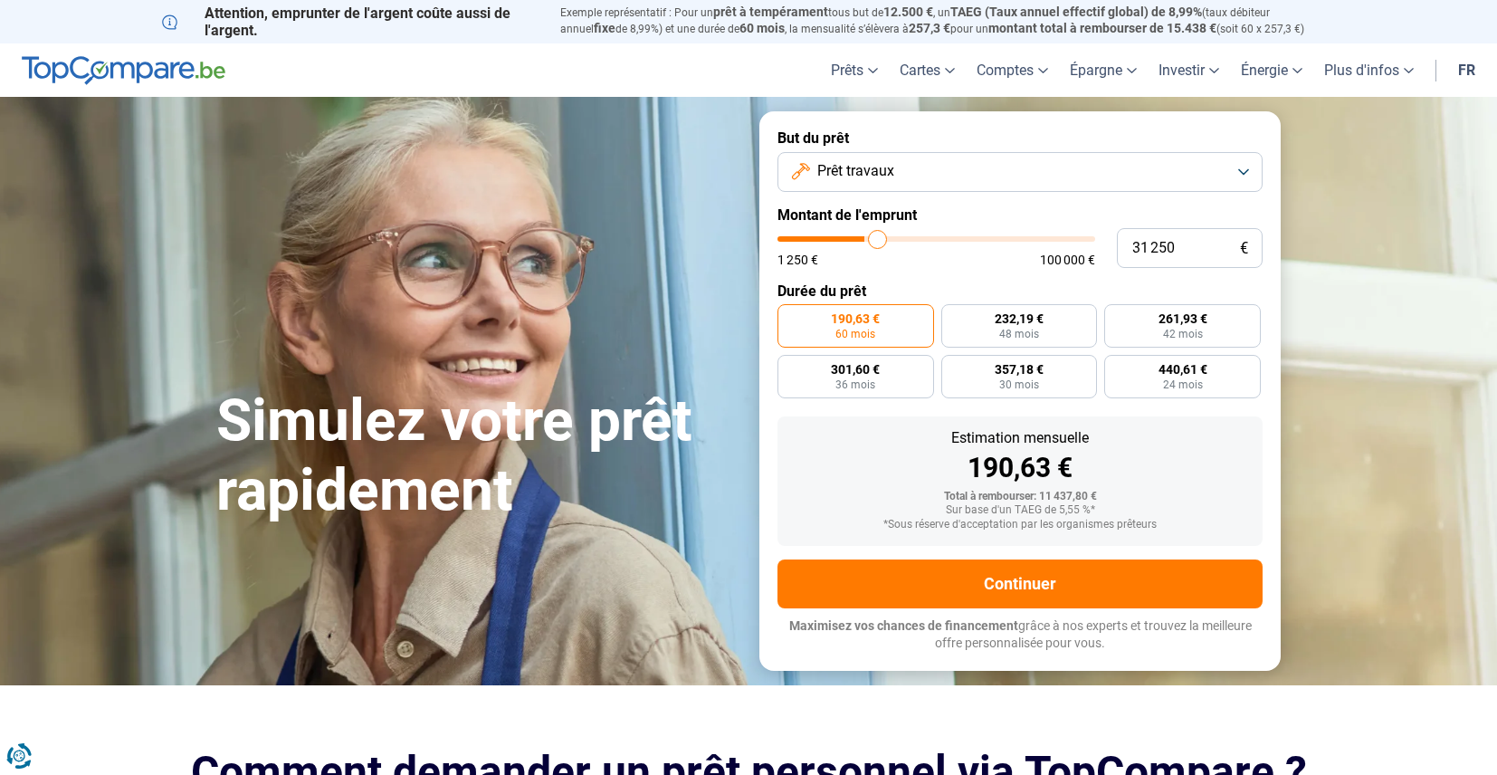
type input "31500"
type input "31 750"
type input "31750"
type input "32 000"
type input "32000"
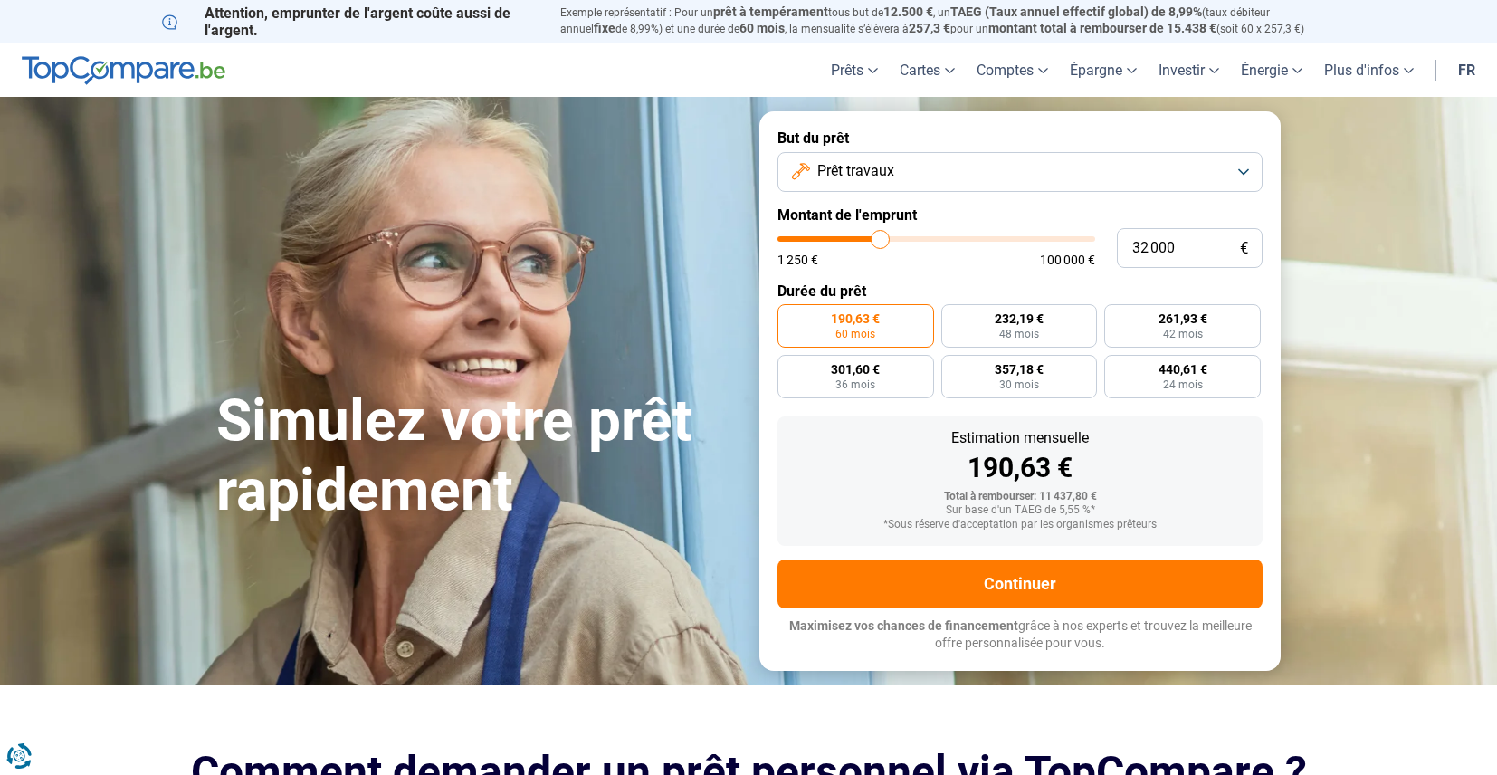
type input "32 500"
type input "32500"
type input "32 750"
type input "32750"
type input "33 000"
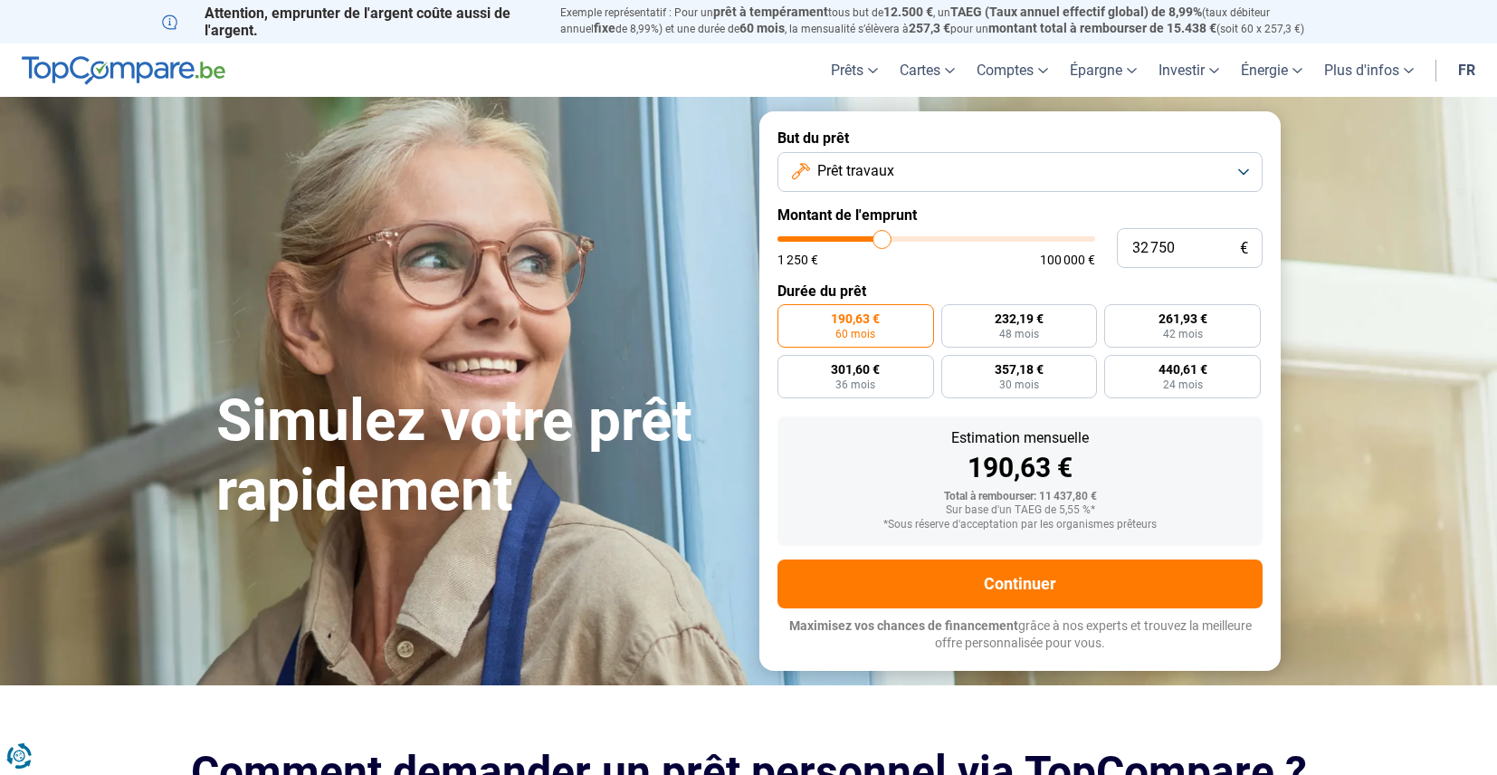
type input "33000"
type input "33 250"
type input "33250"
type input "33 500"
type input "33500"
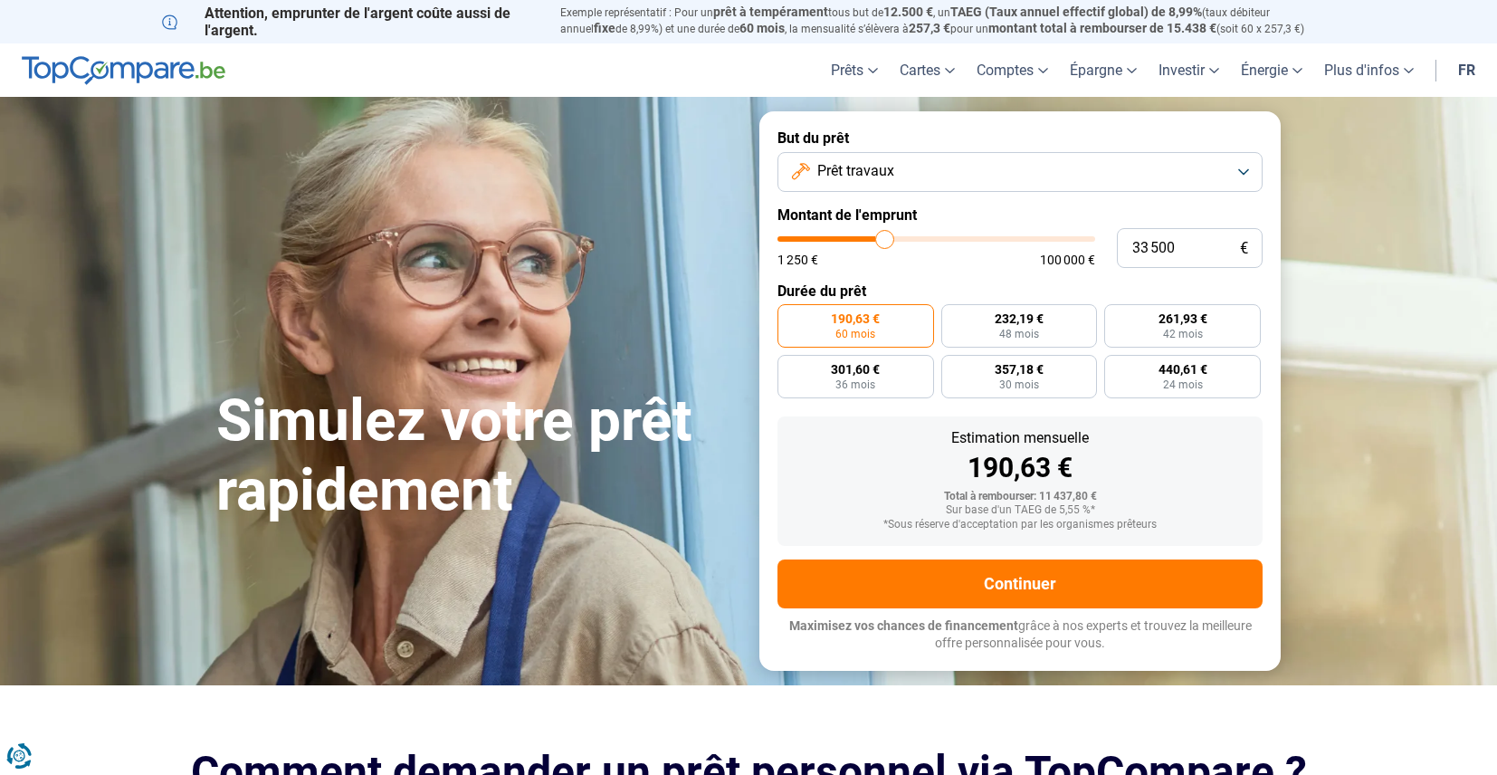
type input "34 000"
type input "34000"
type input "34 250"
type input "34250"
type input "34 500"
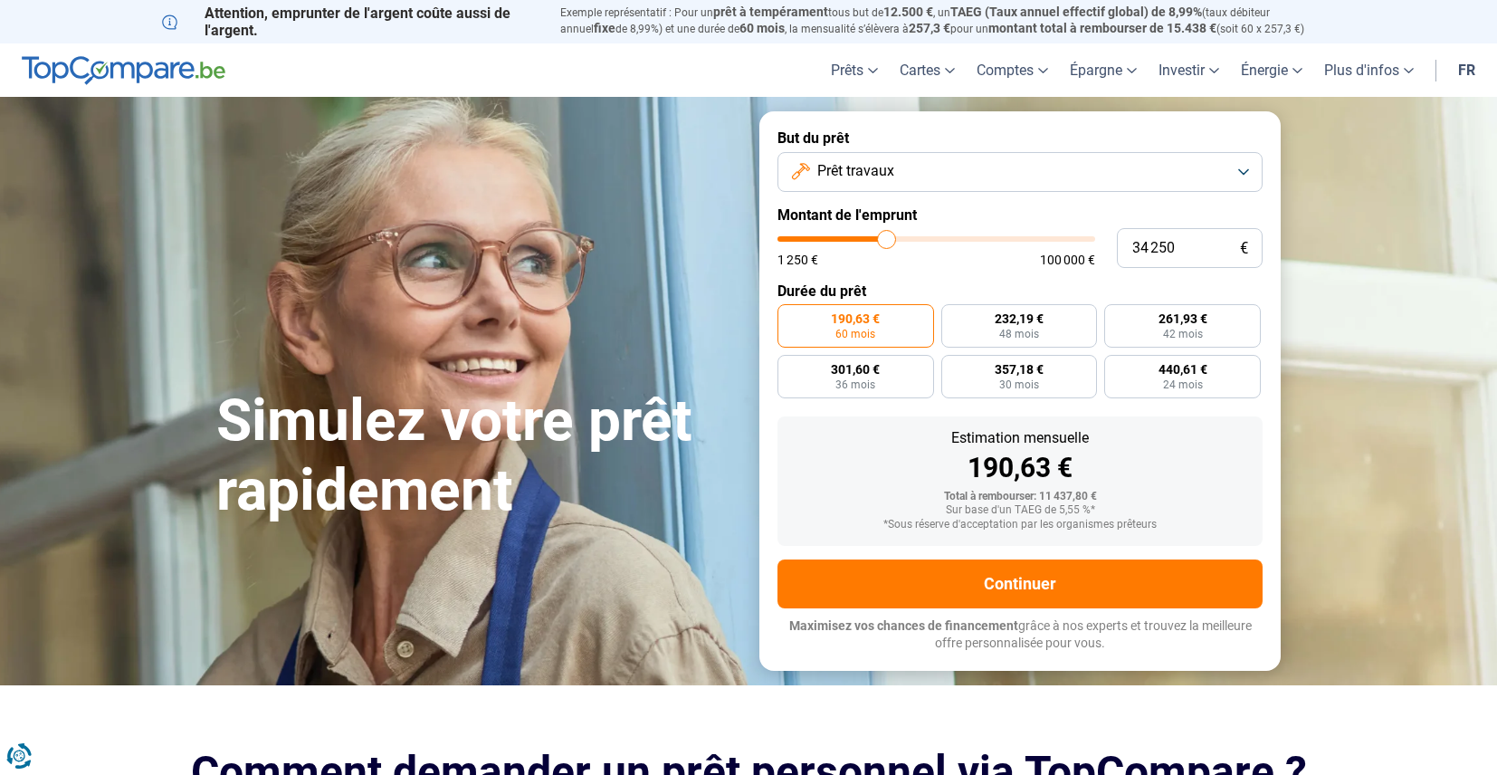
type input "34500"
type input "34 750"
type input "34750"
type input "35 000"
type input "35000"
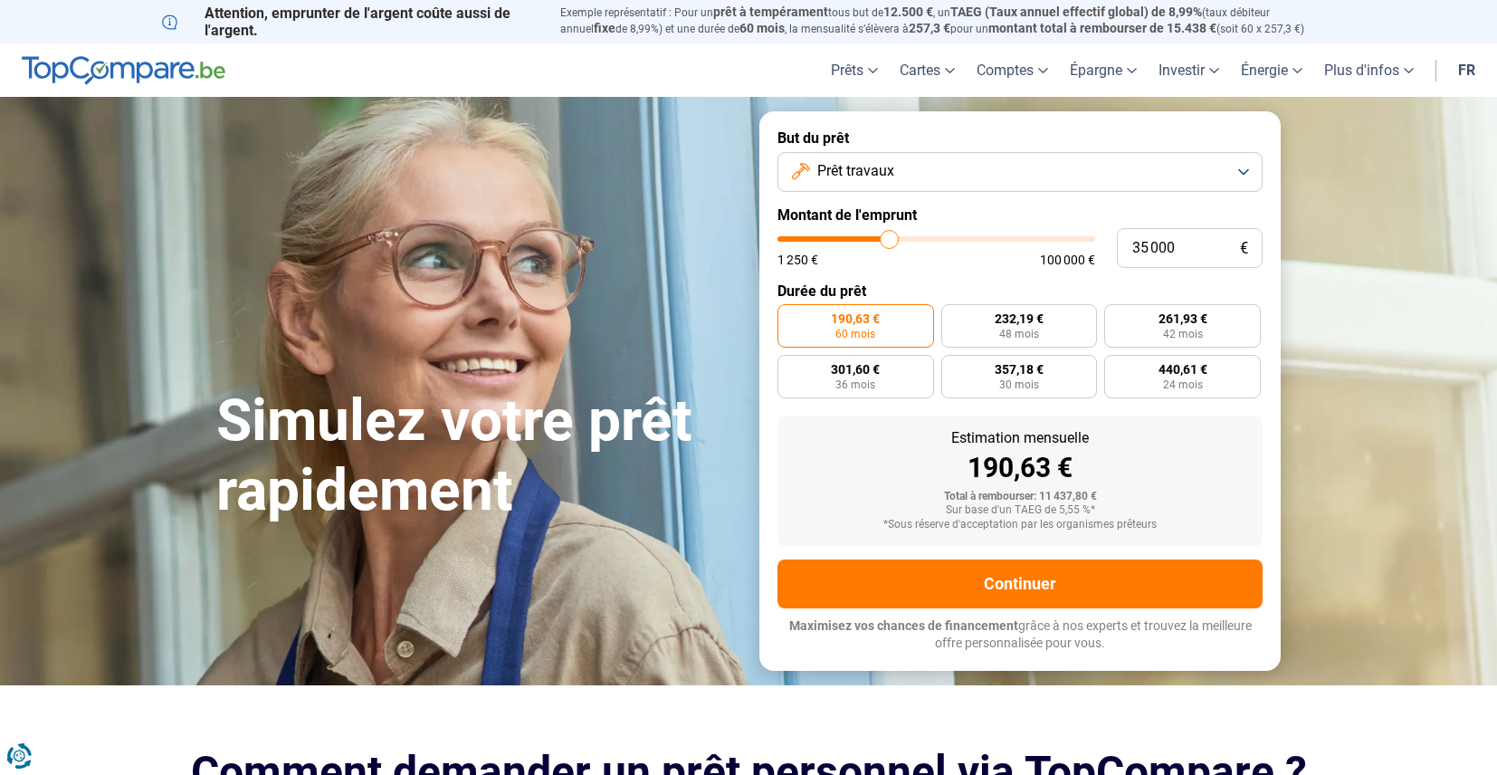
type input "35 500"
type input "35500"
type input "35 750"
type input "35750"
type input "36 000"
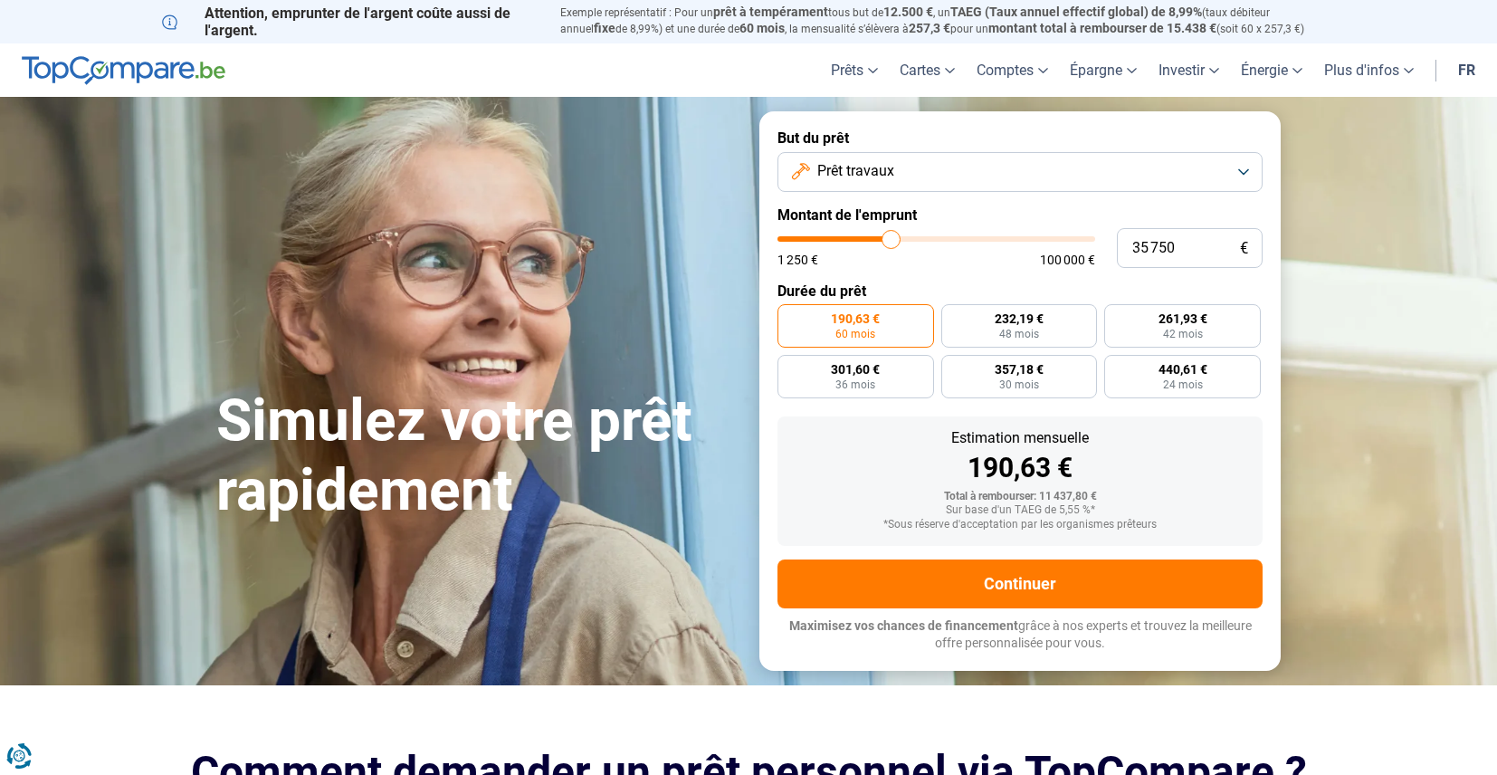
type input "36000"
type input "36 250"
type input "36250"
type input "36 500"
type input "36500"
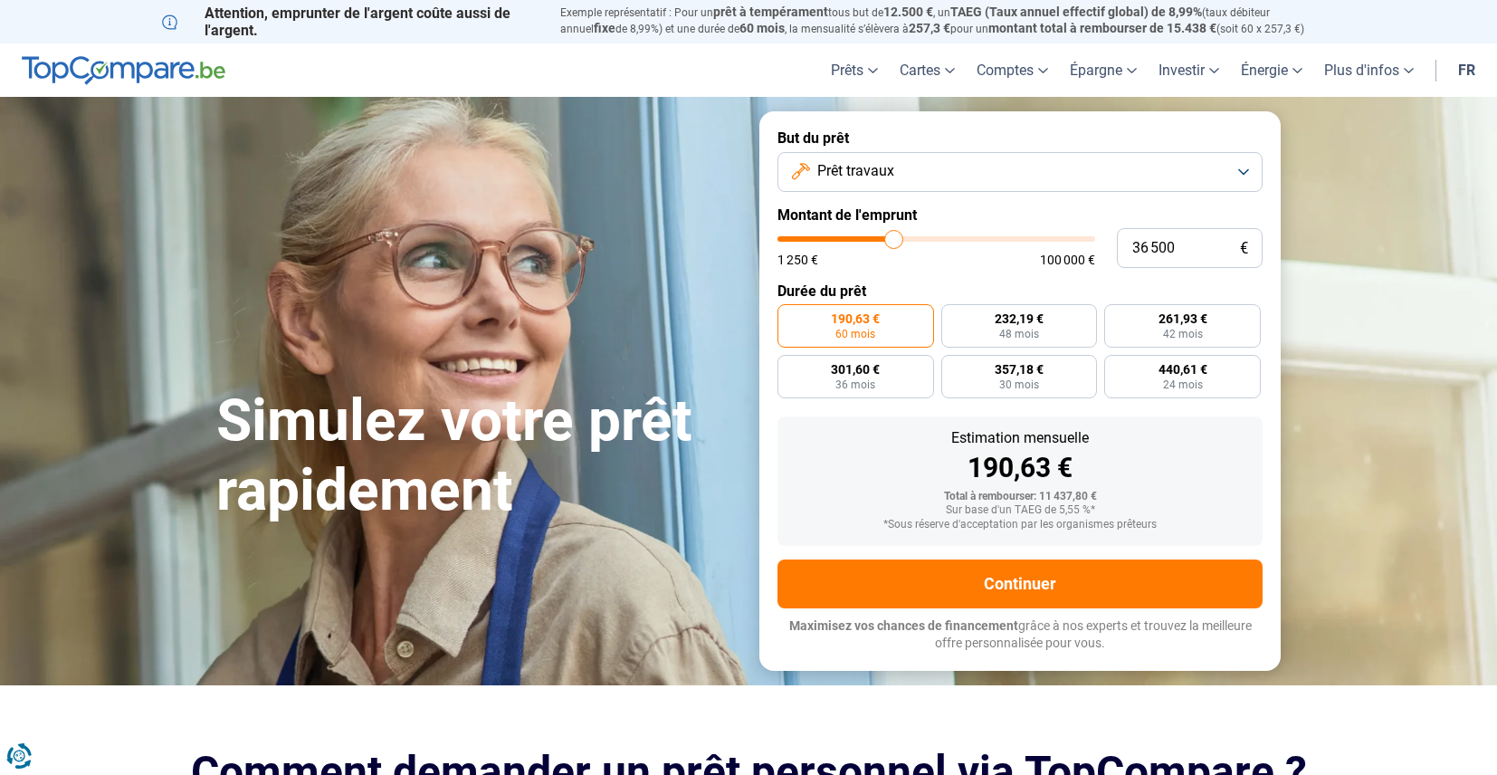
type input "37 000"
type input "37000"
type input "37 250"
type input "37250"
type input "37 500"
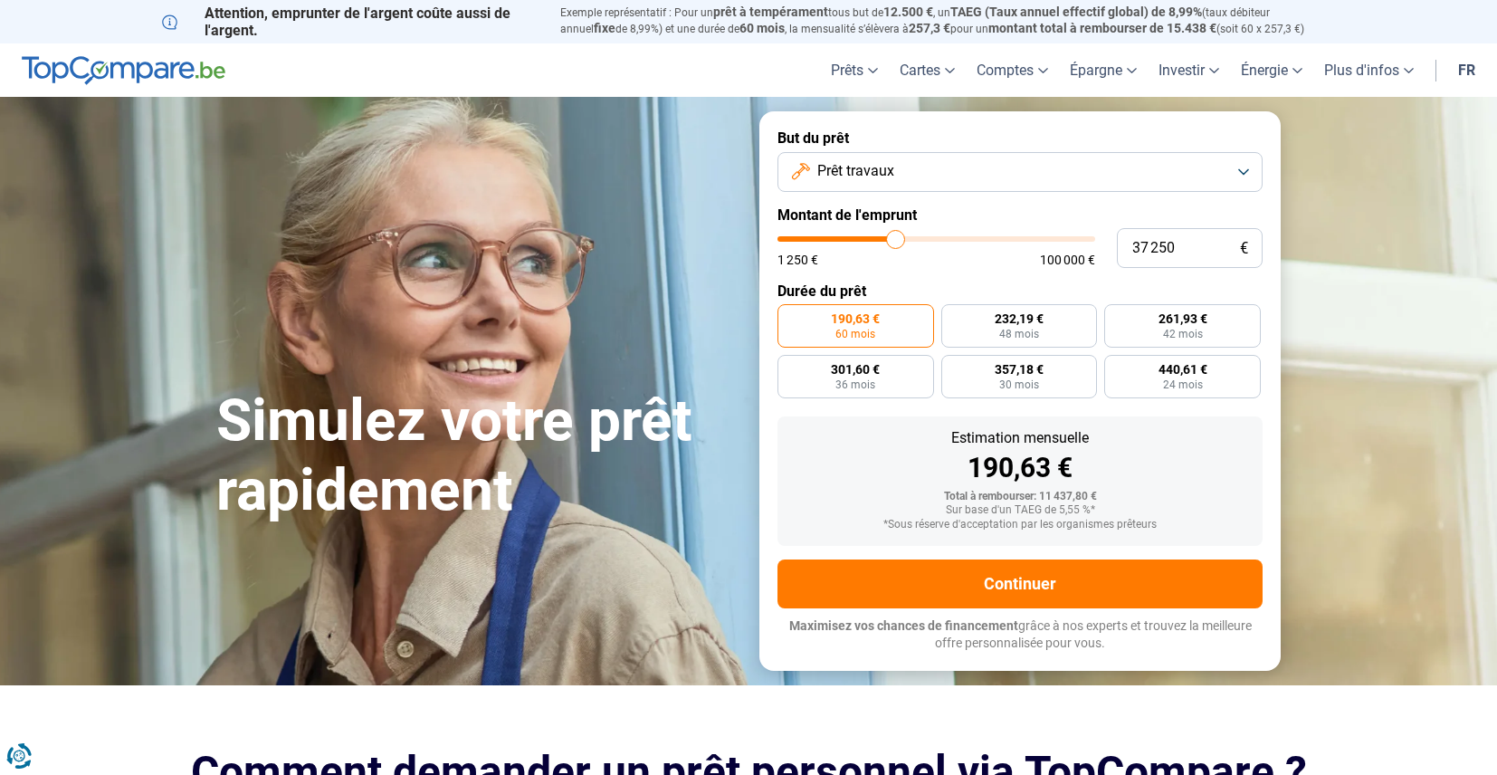
type input "37500"
type input "37 750"
type input "37750"
type input "38 000"
type input "38000"
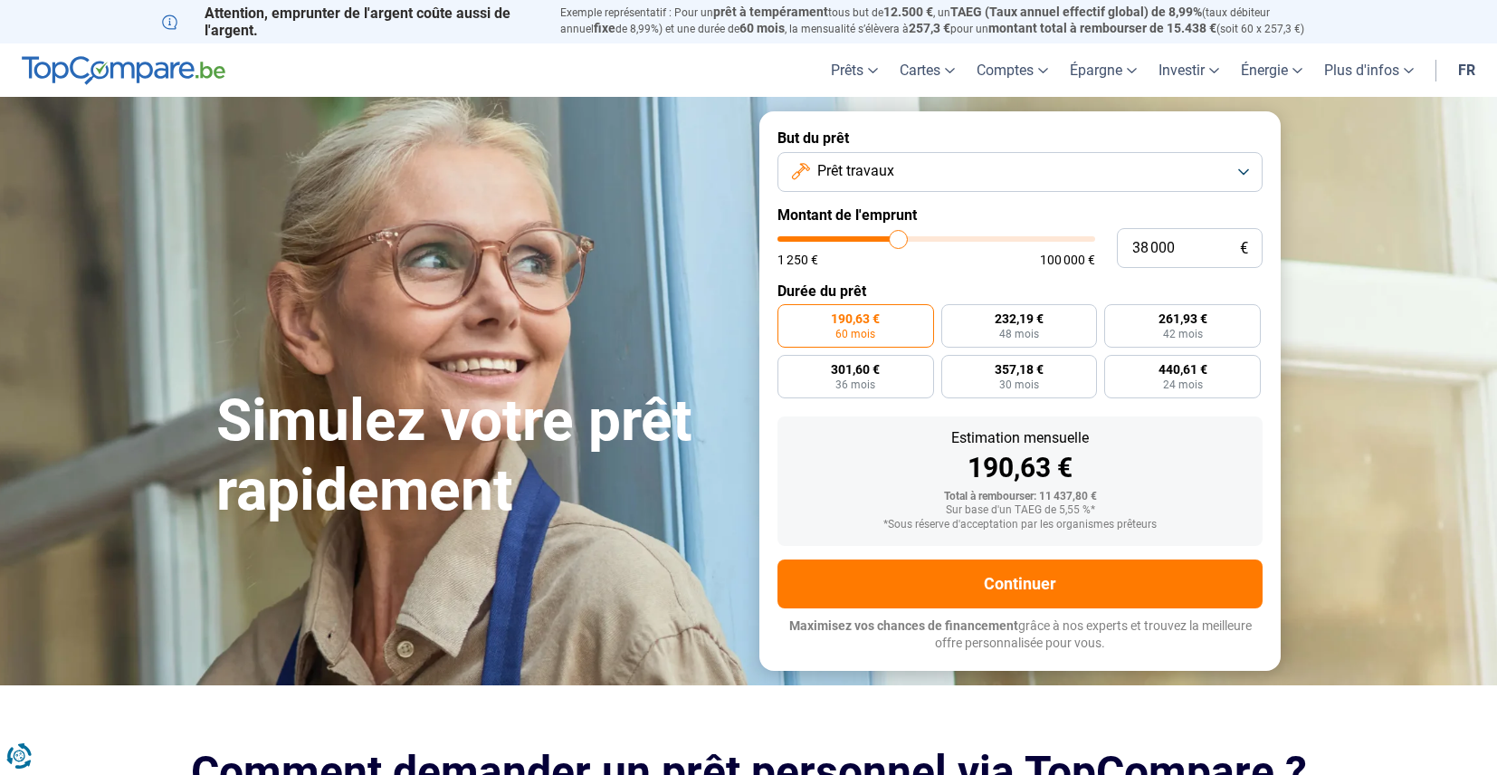
type input "38 500"
type input "38500"
type input "38 750"
type input "38750"
type input "39 000"
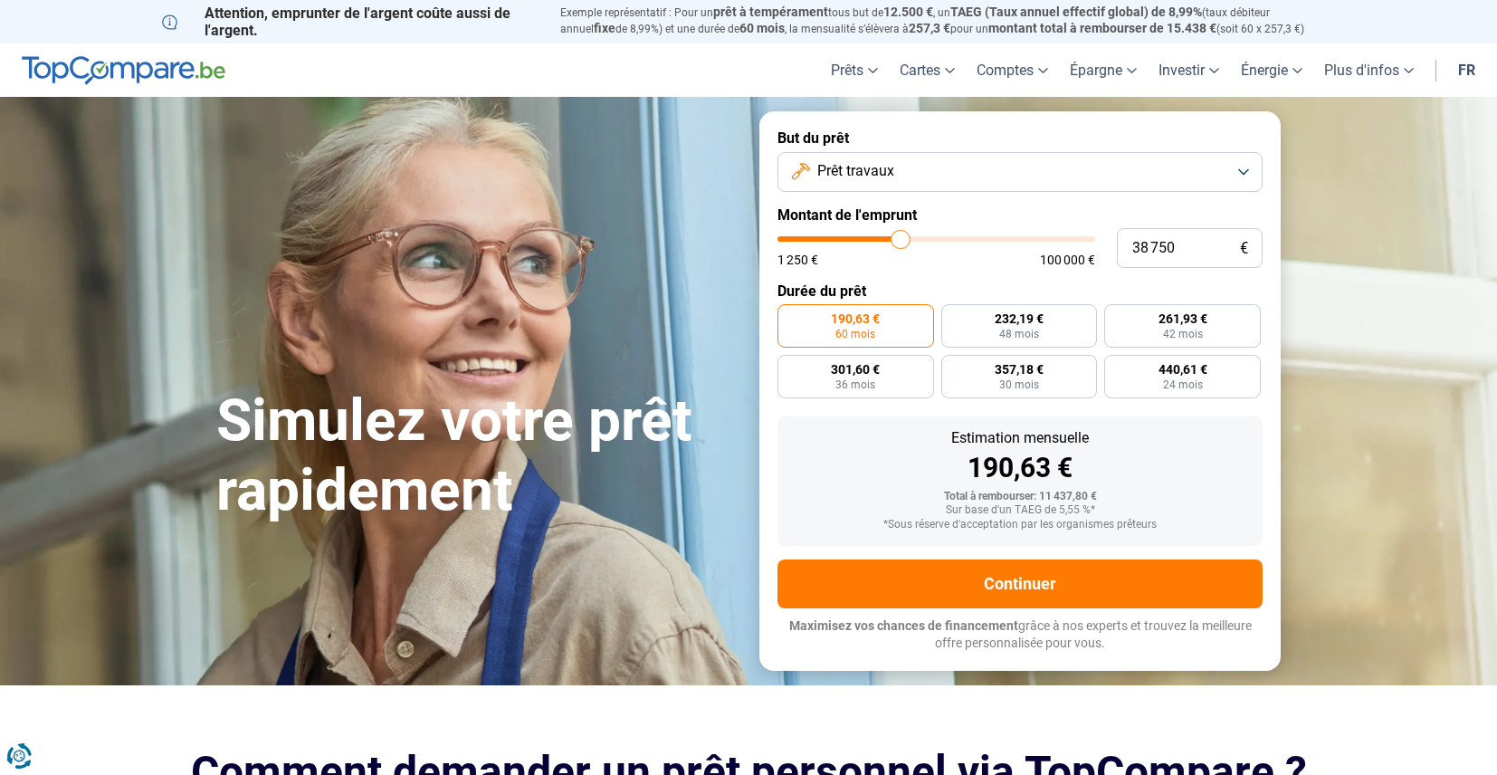
type input "39000"
type input "39 250"
type input "39250"
type input "39 500"
type input "39500"
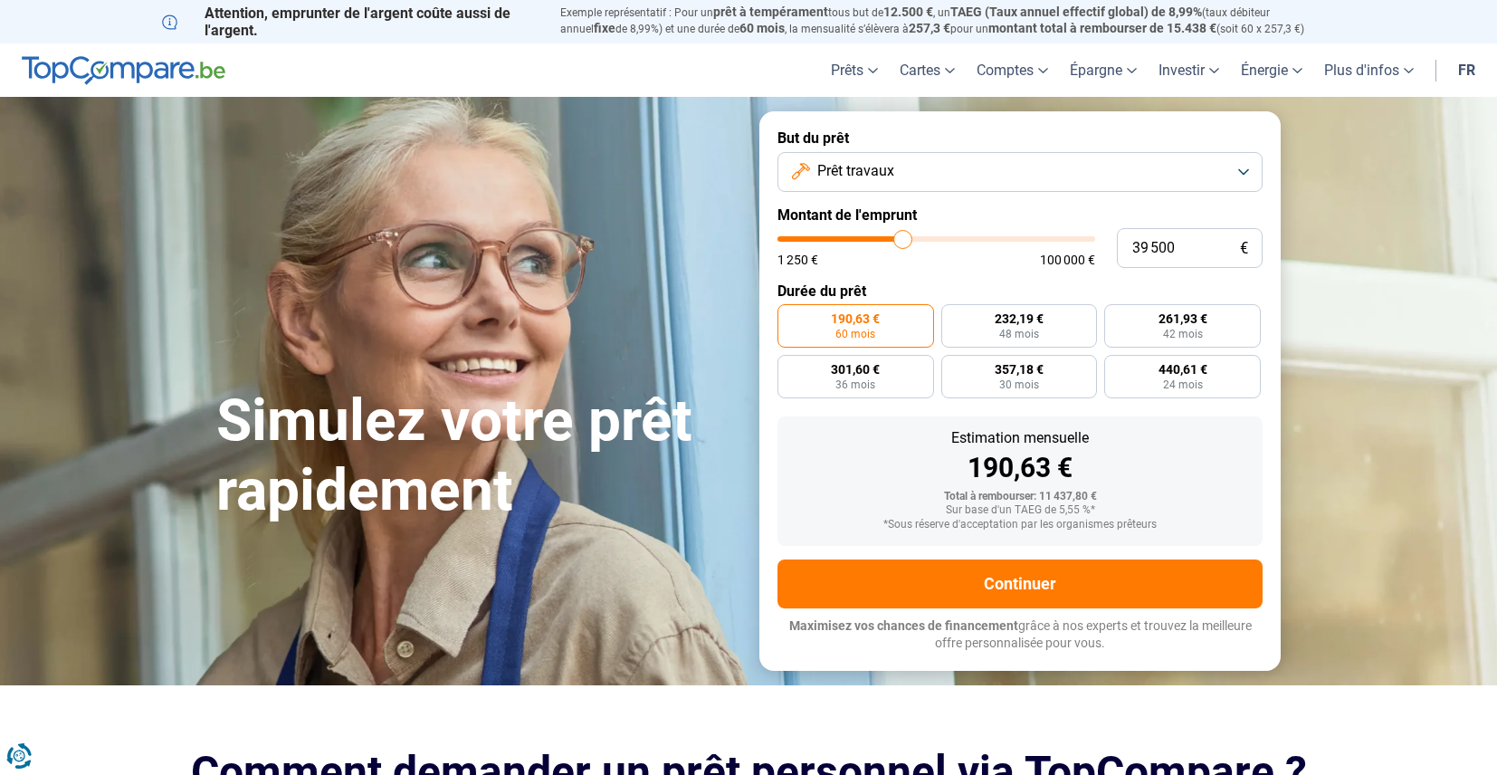
type input "40 000"
drag, startPoint x: 814, startPoint y: 238, endPoint x: 904, endPoint y: 233, distance: 90.7
type input "40000"
click at [904, 236] on input "range" at bounding box center [936, 238] width 318 height 5
radio input "false"
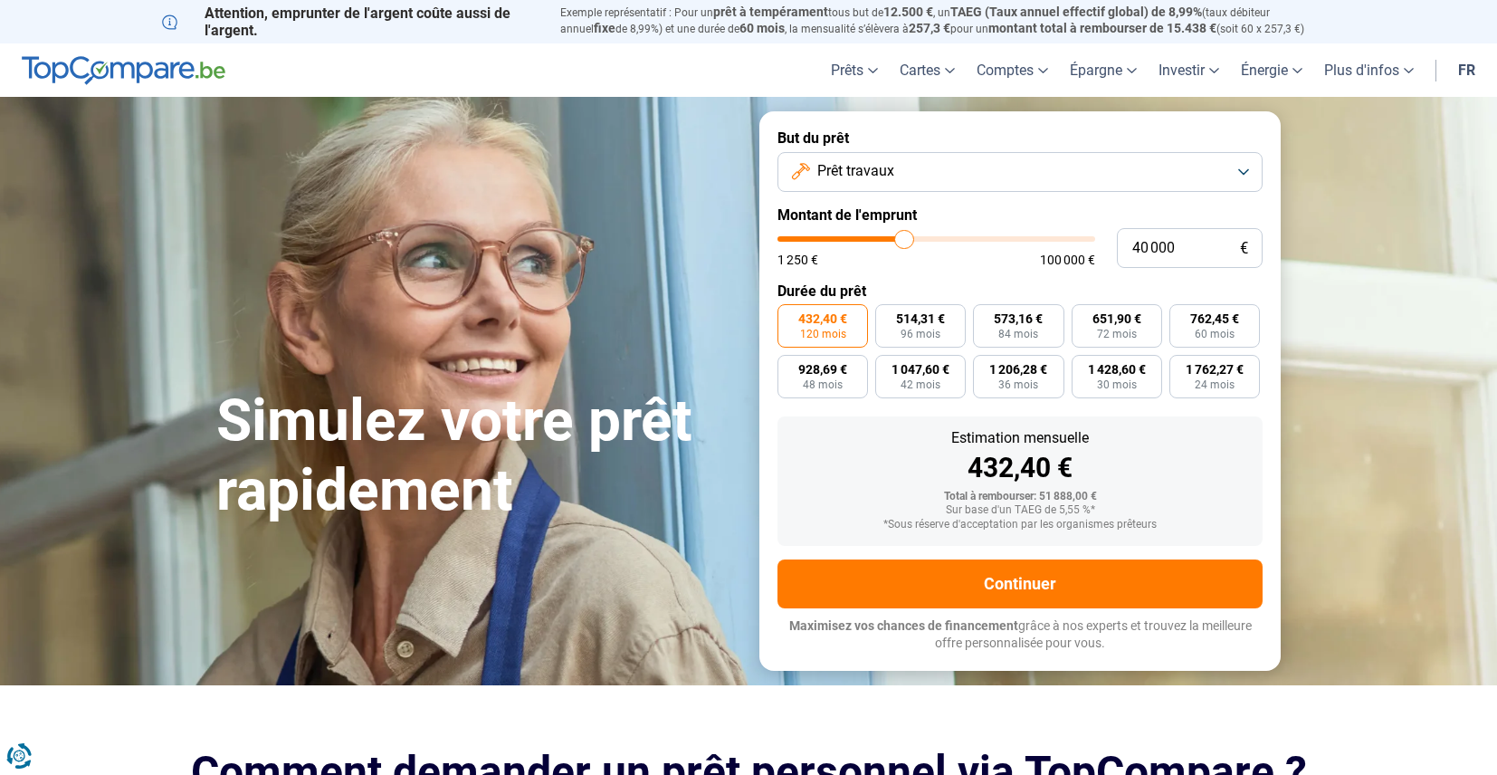
type input "40 500"
type input "40500"
type input "40 750"
type input "40750"
type input "41 000"
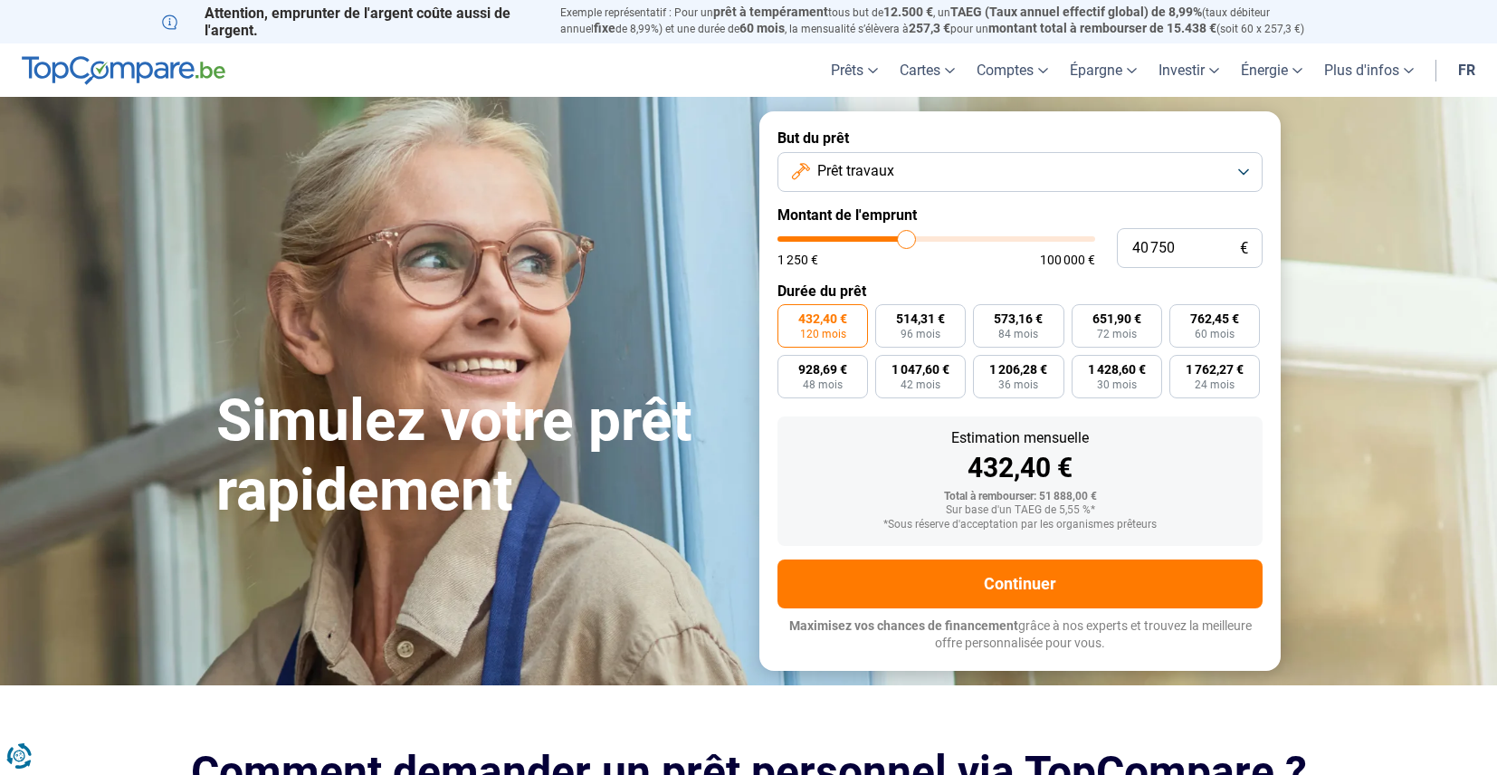
type input "41000"
type input "41 500"
type input "41500"
type input "41 750"
type input "41750"
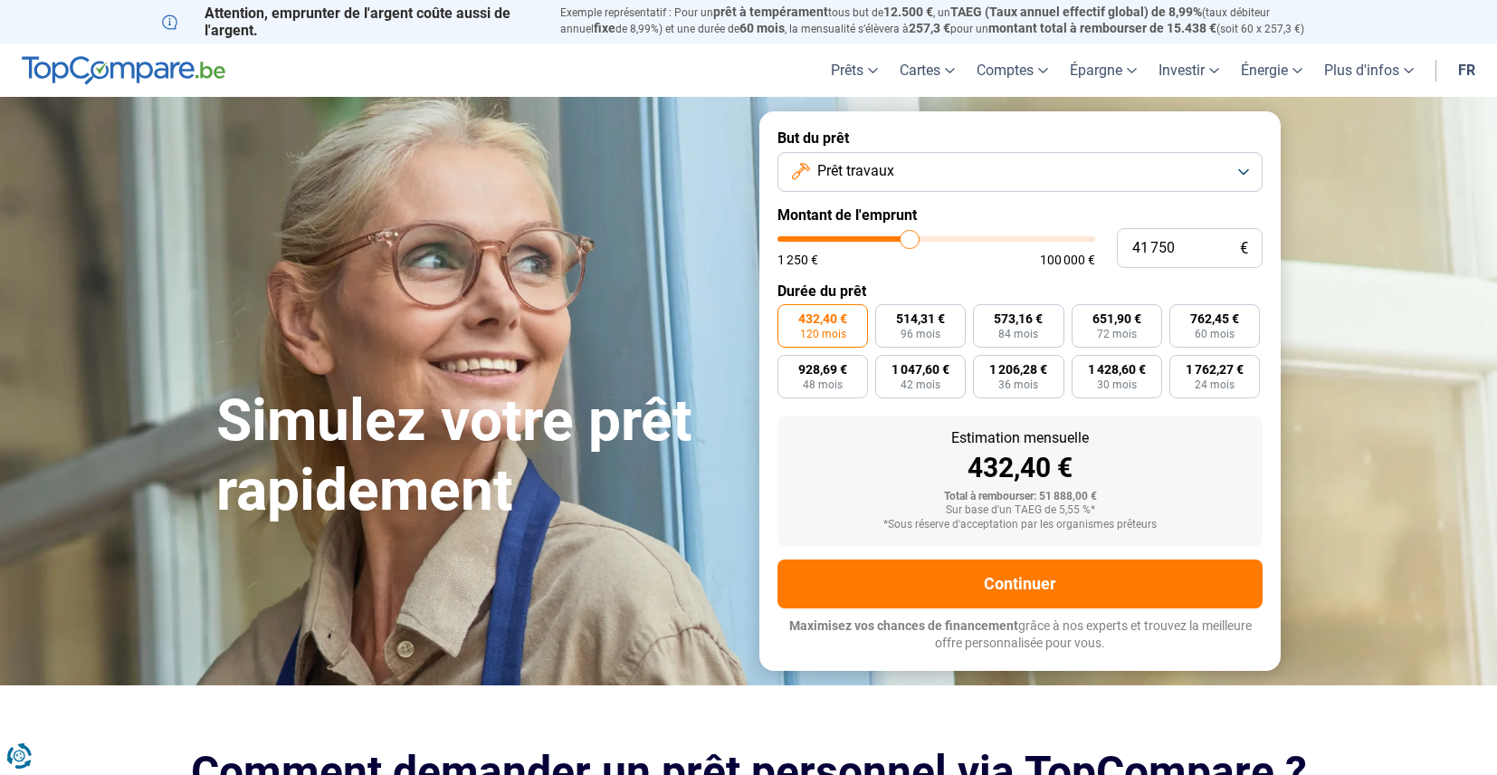
type input "42 000"
type input "42000"
type input "42 250"
type input "42250"
type input "42 750"
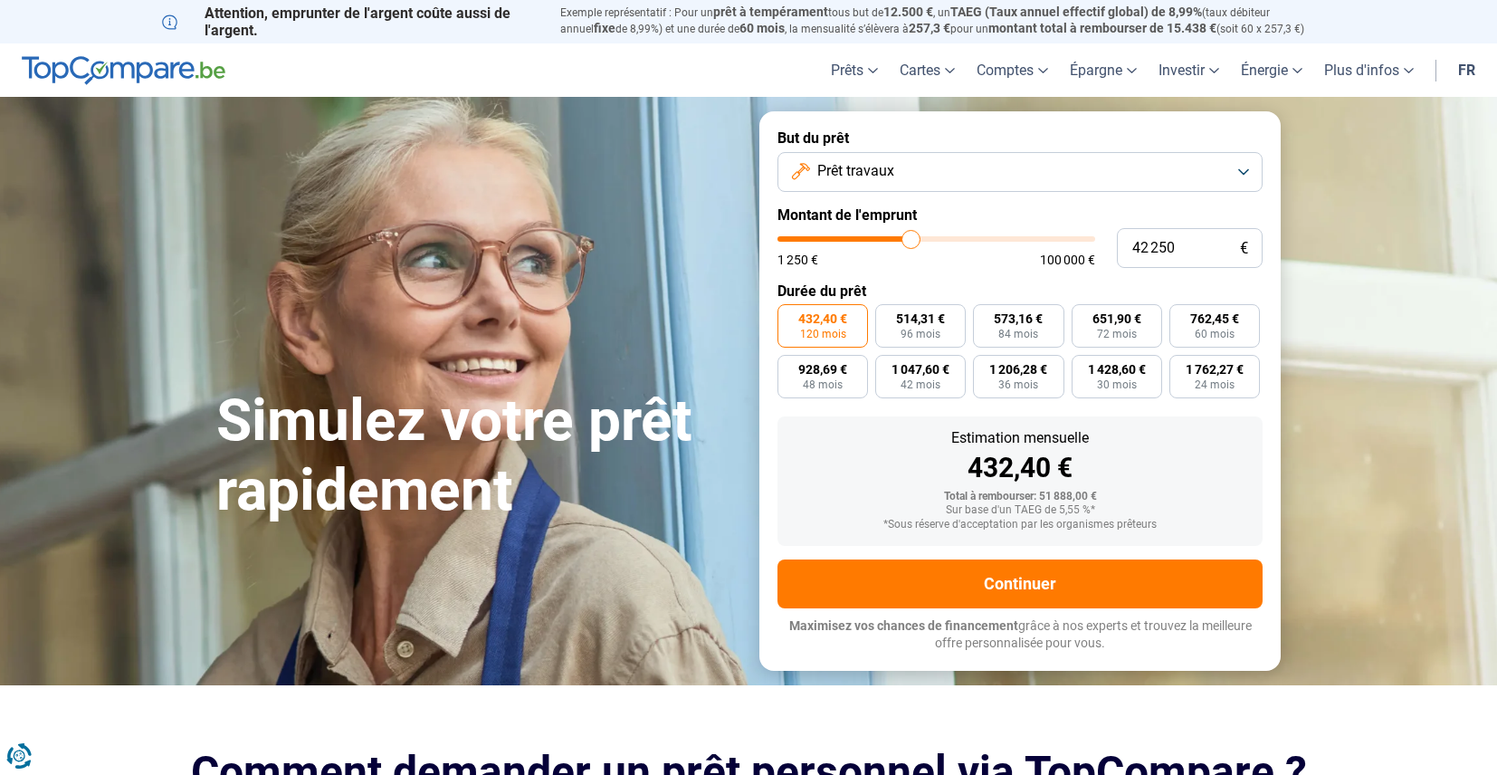
type input "42750"
type input "43 000"
drag, startPoint x: 905, startPoint y: 237, endPoint x: 936, endPoint y: 237, distance: 30.8
click at [936, 237] on input "range" at bounding box center [936, 238] width 318 height 5
click at [934, 236] on input "range" at bounding box center [936, 238] width 318 height 5
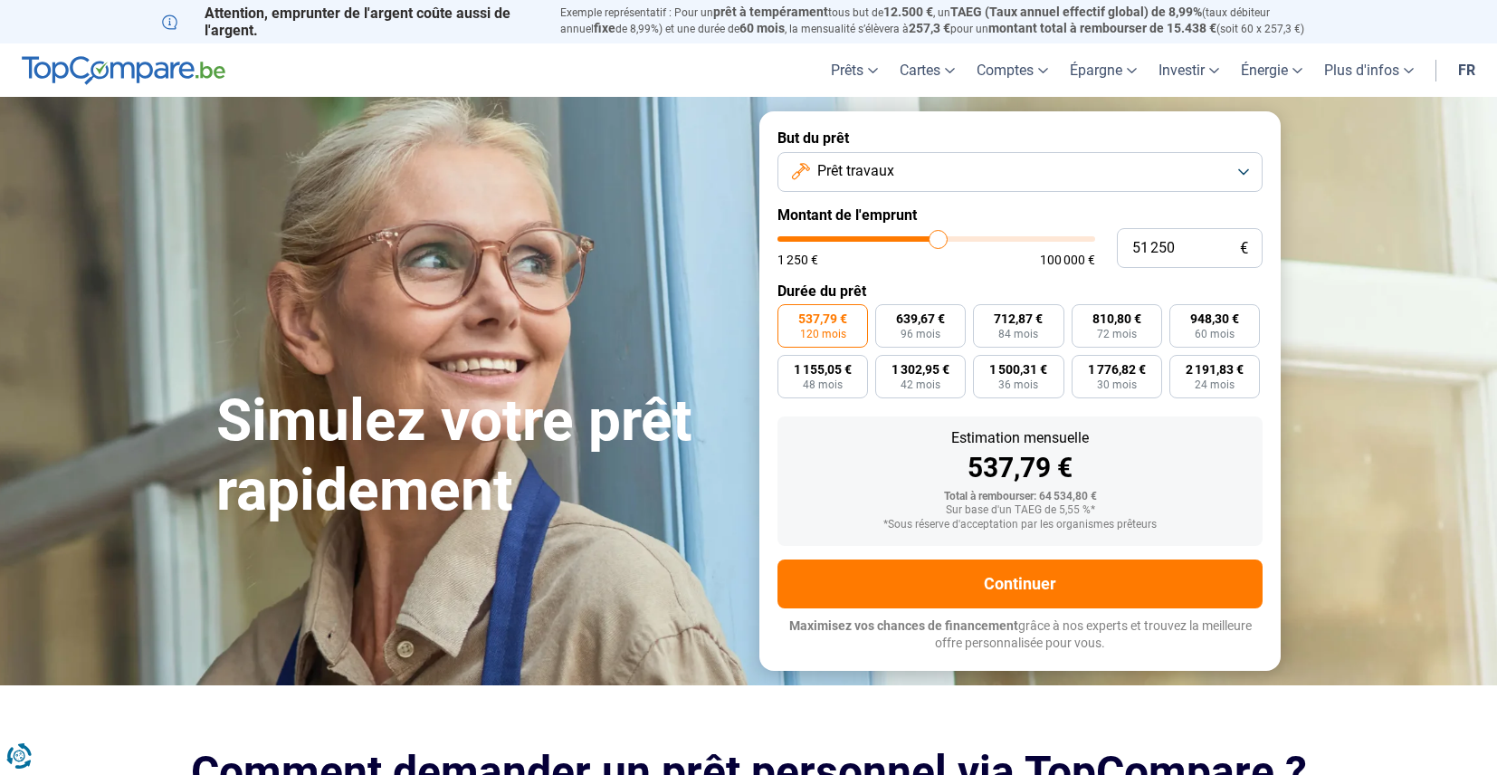
click at [939, 236] on input "range" at bounding box center [936, 238] width 318 height 5
click at [938, 236] on input "range" at bounding box center [936, 238] width 318 height 5
click at [936, 236] on input "range" at bounding box center [936, 238] width 318 height 5
click at [930, 236] on input "range" at bounding box center [936, 238] width 318 height 5
click at [935, 236] on input "range" at bounding box center [936, 238] width 318 height 5
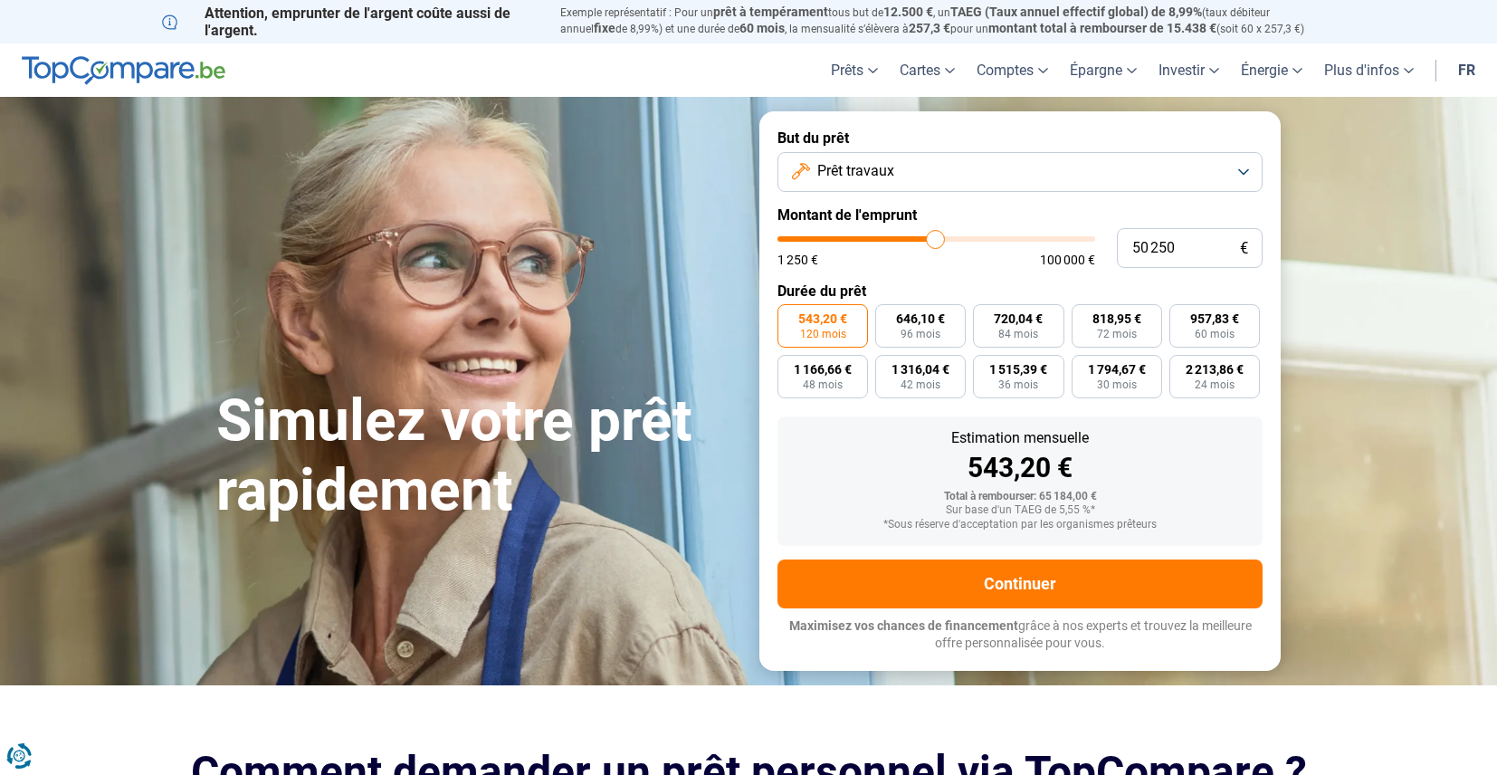
click at [935, 236] on input "range" at bounding box center [936, 238] width 318 height 5
click at [929, 236] on input "range" at bounding box center [936, 238] width 318 height 5
click at [908, 236] on input "range" at bounding box center [936, 238] width 318 height 5
click at [934, 237] on input "range" at bounding box center [936, 238] width 318 height 5
click at [947, 236] on input "range" at bounding box center [936, 238] width 318 height 5
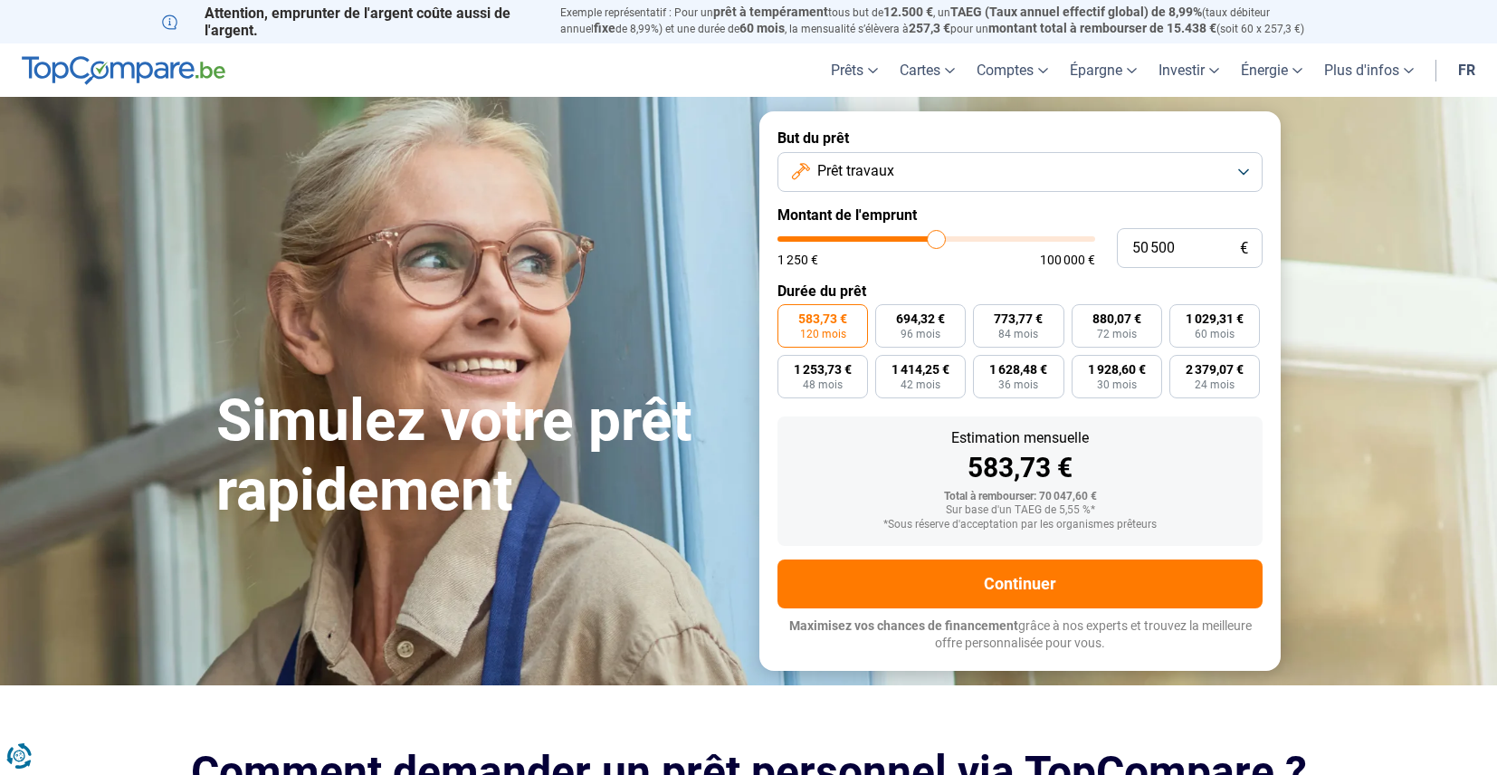
drag, startPoint x: 948, startPoint y: 235, endPoint x: 936, endPoint y: 234, distance: 11.9
click at [936, 236] on input "range" at bounding box center [936, 238] width 318 height 5
drag, startPoint x: 936, startPoint y: 238, endPoint x: 965, endPoint y: 234, distance: 29.3
click at [965, 236] on input "range" at bounding box center [936, 238] width 318 height 5
drag, startPoint x: 963, startPoint y: 236, endPoint x: 935, endPoint y: 237, distance: 28.1
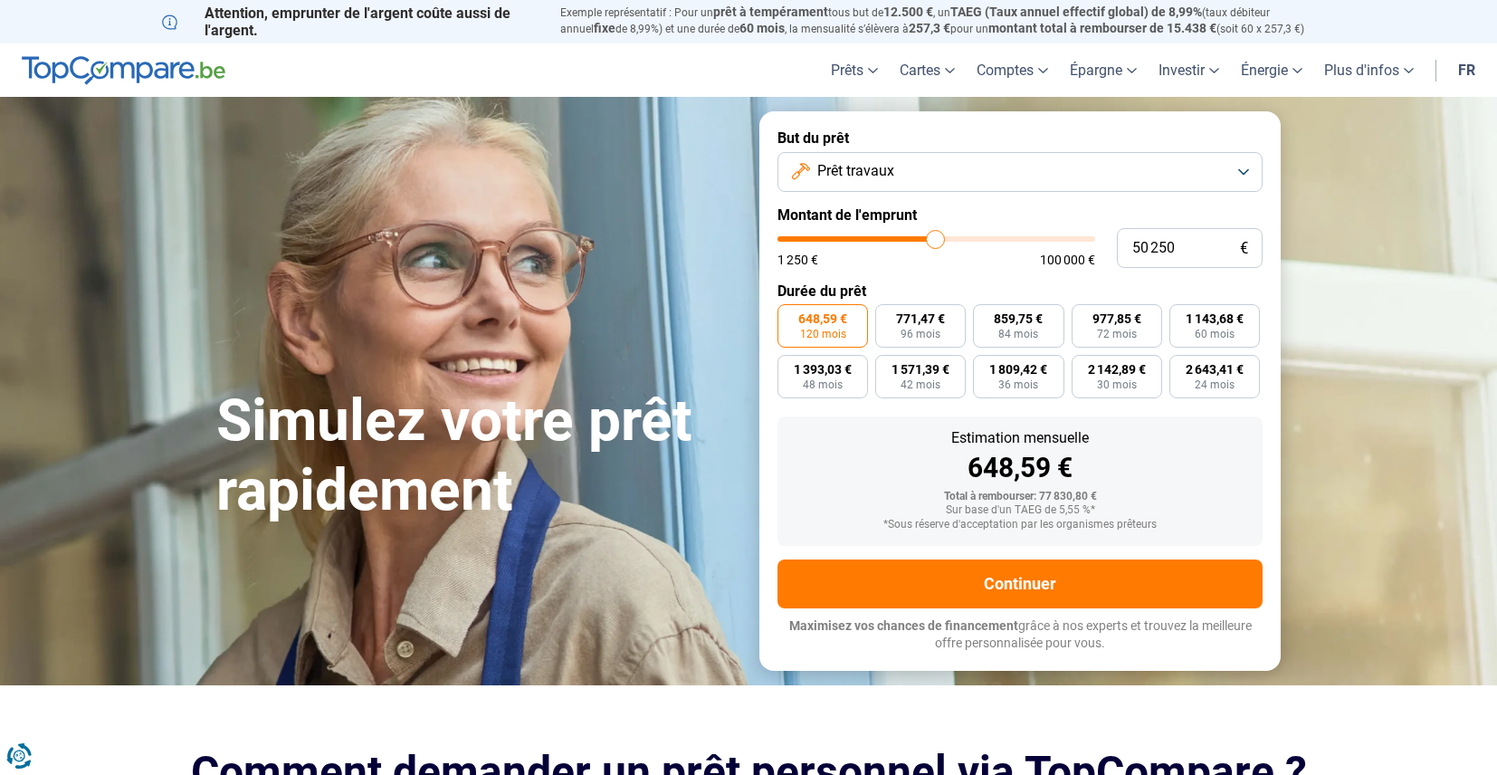
click at [935, 237] on input "range" at bounding box center [936, 238] width 318 height 5
click at [1154, 246] on input "50 250" at bounding box center [1190, 248] width 146 height 40
click at [858, 458] on div "540,49 €" at bounding box center [1020, 467] width 456 height 27
click at [932, 239] on input "range" at bounding box center [936, 238] width 318 height 5
drag, startPoint x: 933, startPoint y: 236, endPoint x: 920, endPoint y: 236, distance: 13.6
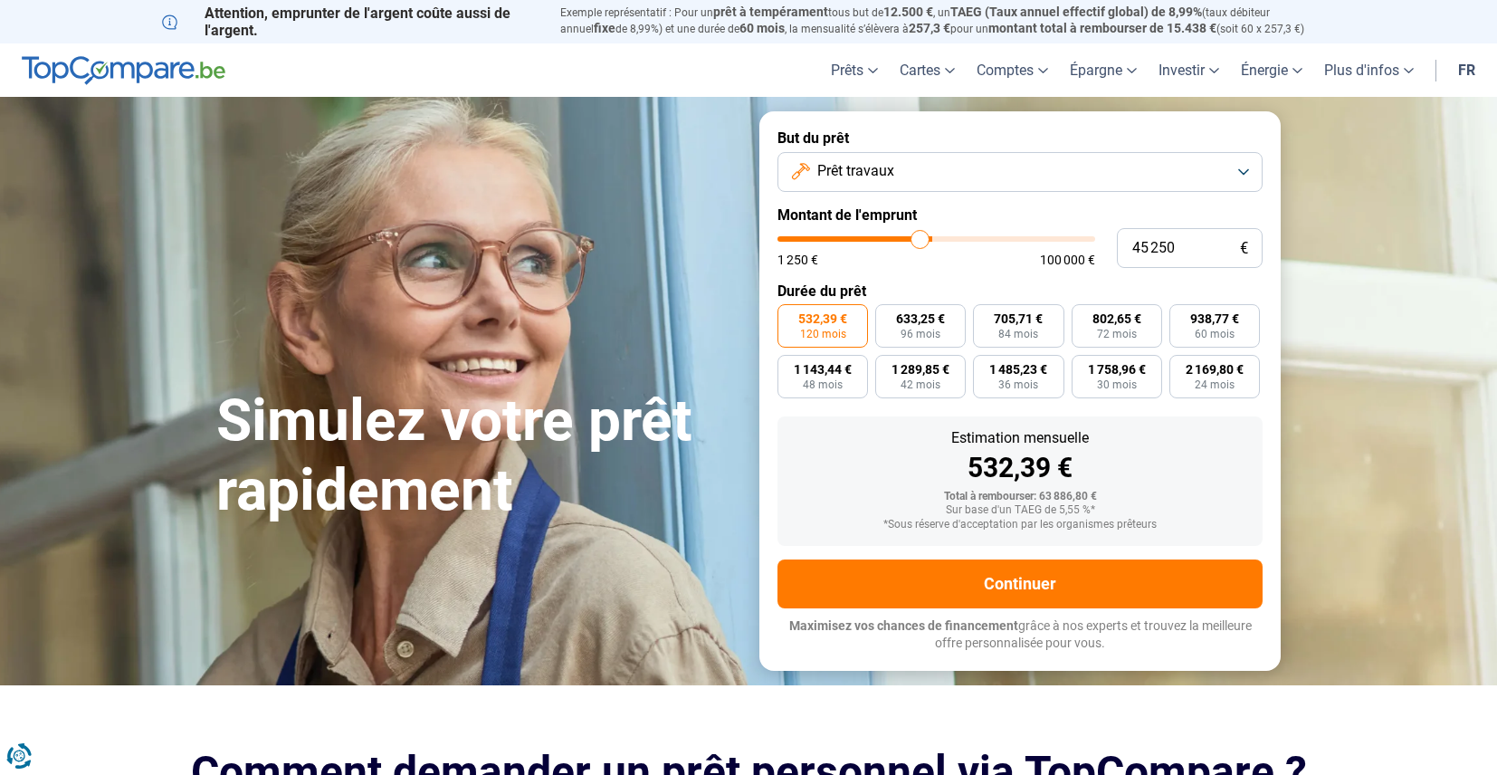
click at [920, 236] on input "range" at bounding box center [936, 238] width 318 height 5
click at [913, 236] on input "range" at bounding box center [936, 238] width 318 height 5
click at [915, 236] on input "range" at bounding box center [936, 238] width 318 height 5
drag, startPoint x: 1173, startPoint y: 247, endPoint x: 1124, endPoint y: 247, distance: 48.9
click at [1124, 247] on input "43 500" at bounding box center [1190, 248] width 146 height 40
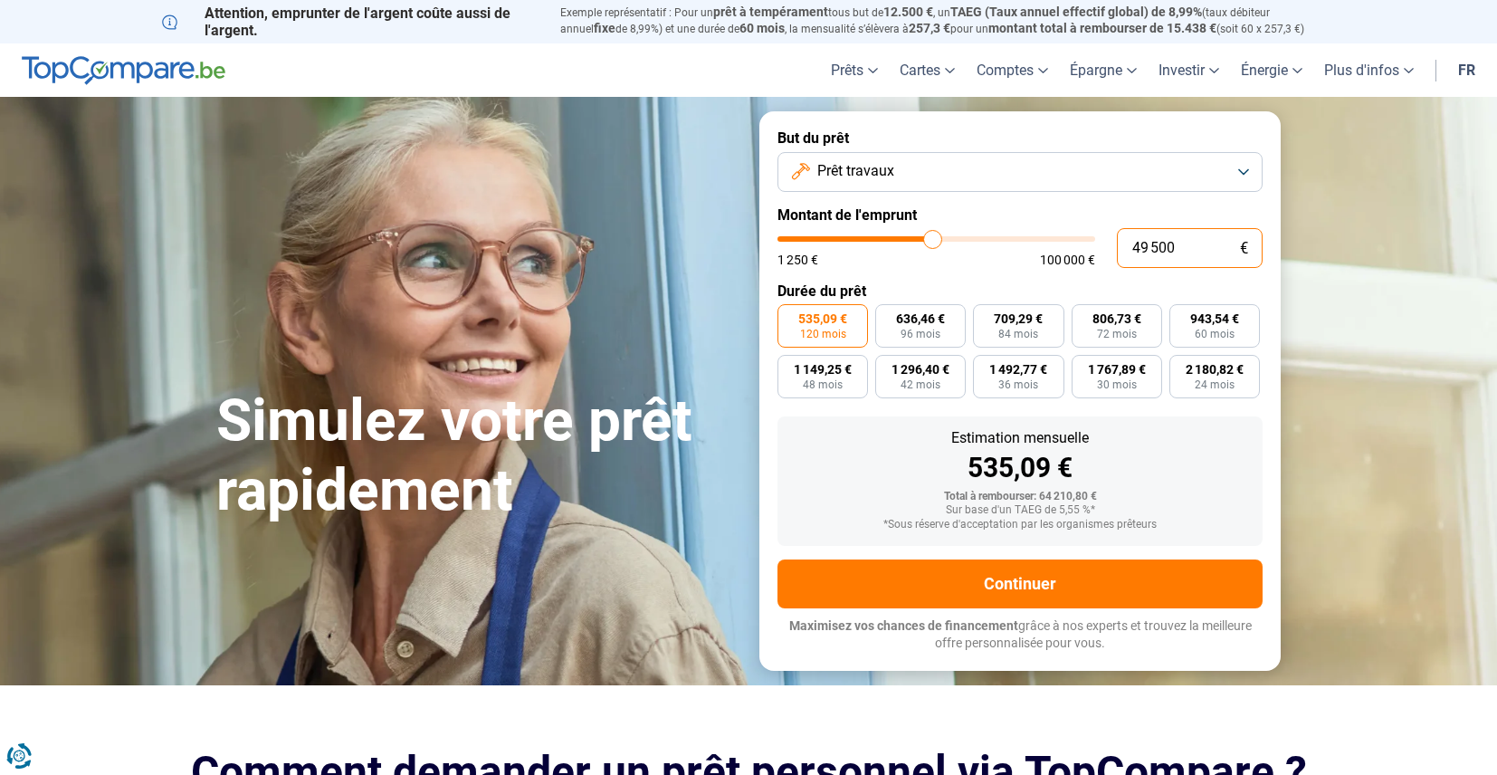
drag, startPoint x: 1132, startPoint y: 248, endPoint x: 1211, endPoint y: 249, distance: 78.7
click at [1211, 249] on input "49 500" at bounding box center [1190, 248] width 146 height 40
drag, startPoint x: 1134, startPoint y: 249, endPoint x: 1202, endPoint y: 243, distance: 68.1
click at [1201, 243] on input "47 000" at bounding box center [1190, 248] width 146 height 40
click at [1145, 245] on input "45 000" at bounding box center [1190, 248] width 146 height 40
